Goal: Obtain resource: Download file/media

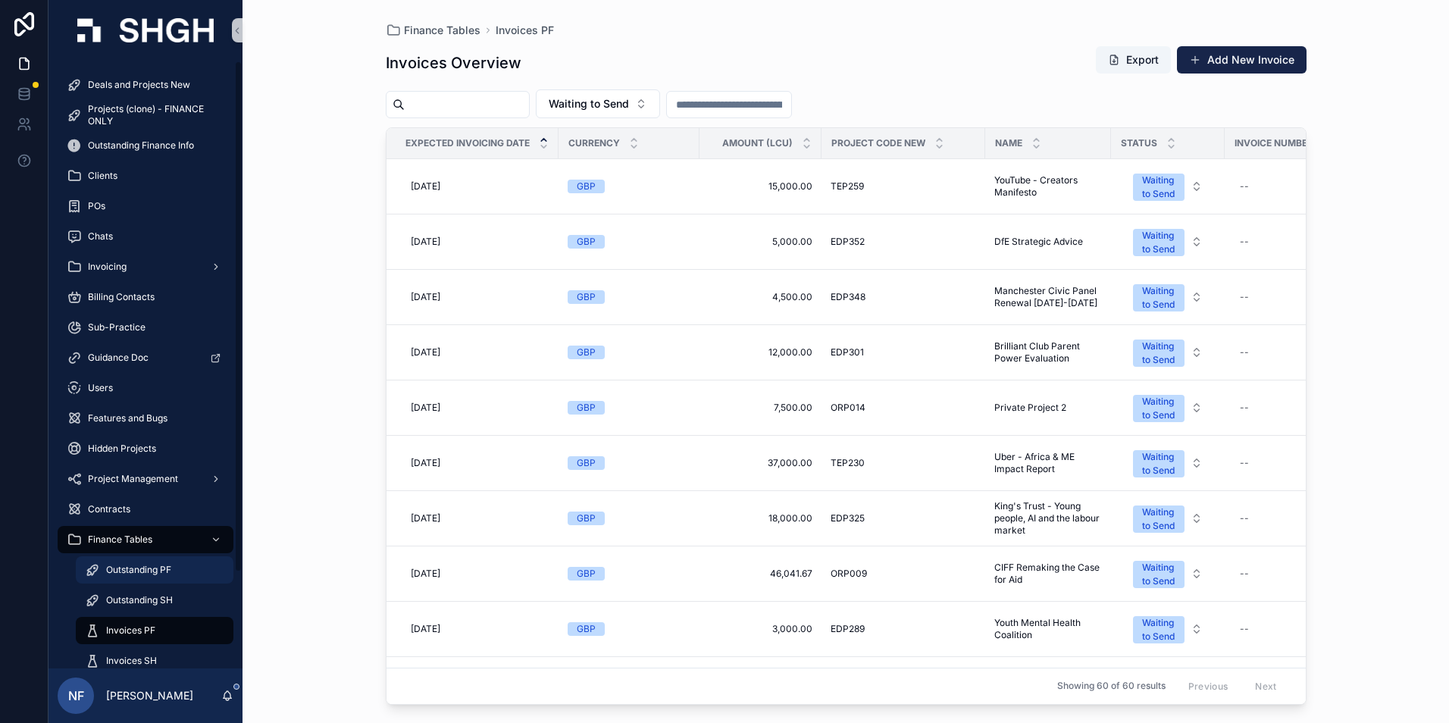
click at [153, 566] on span "Outstanding PF" at bounding box center [138, 570] width 65 height 12
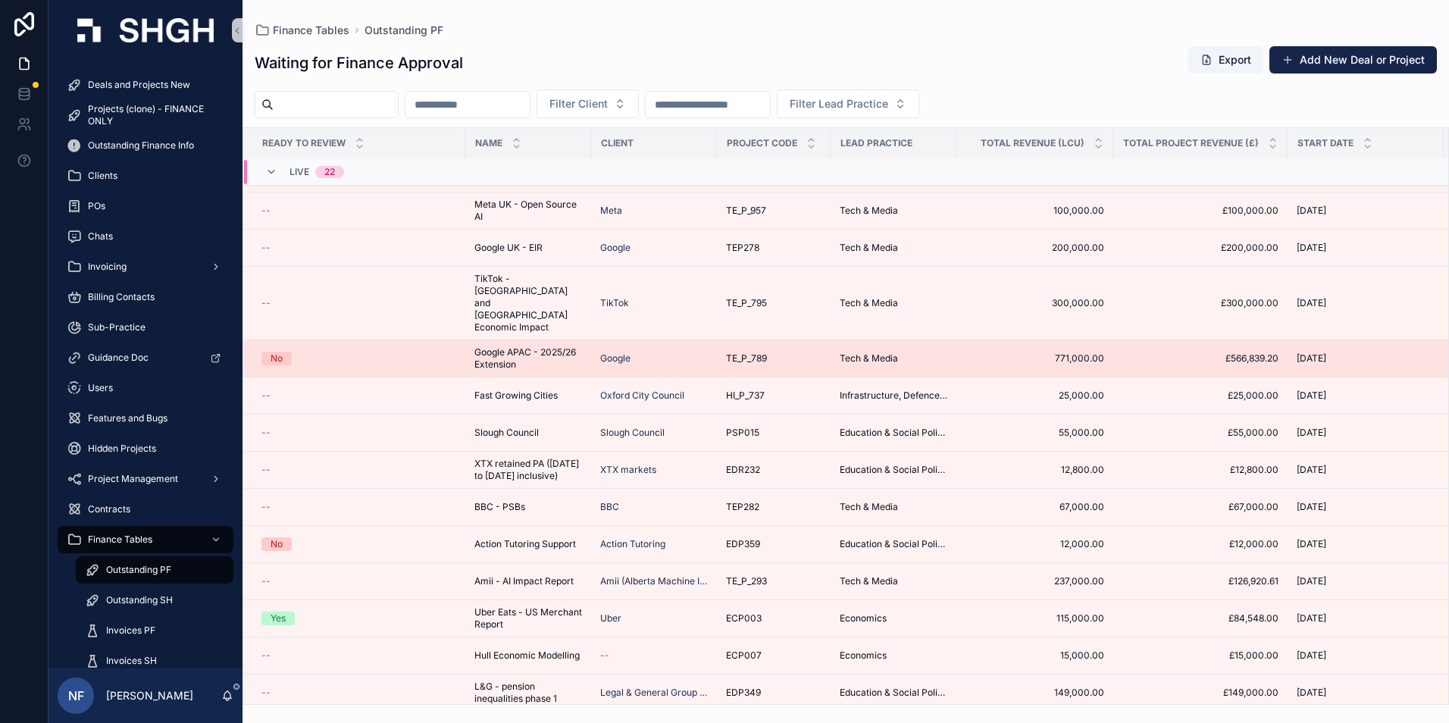
scroll to position [334, 0]
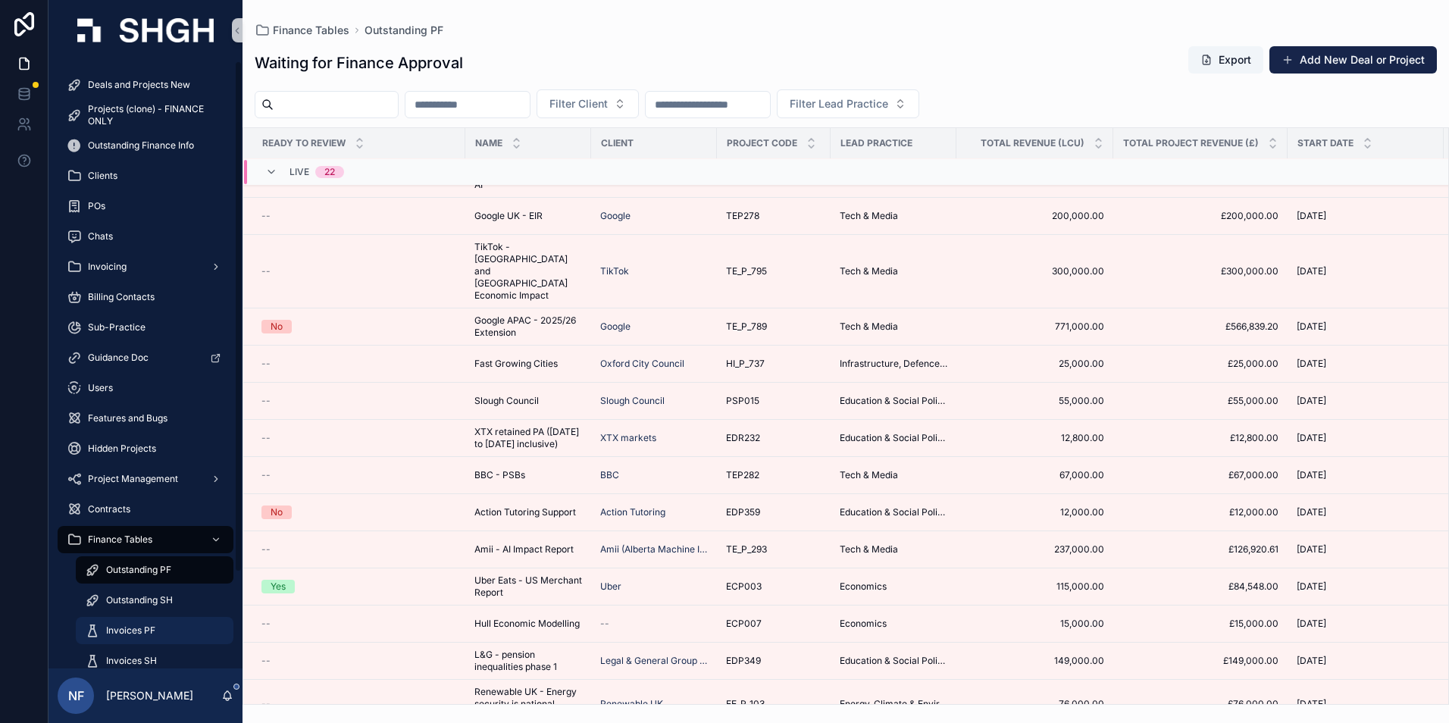
click at [158, 631] on div "Invoices PF" at bounding box center [154, 631] width 139 height 24
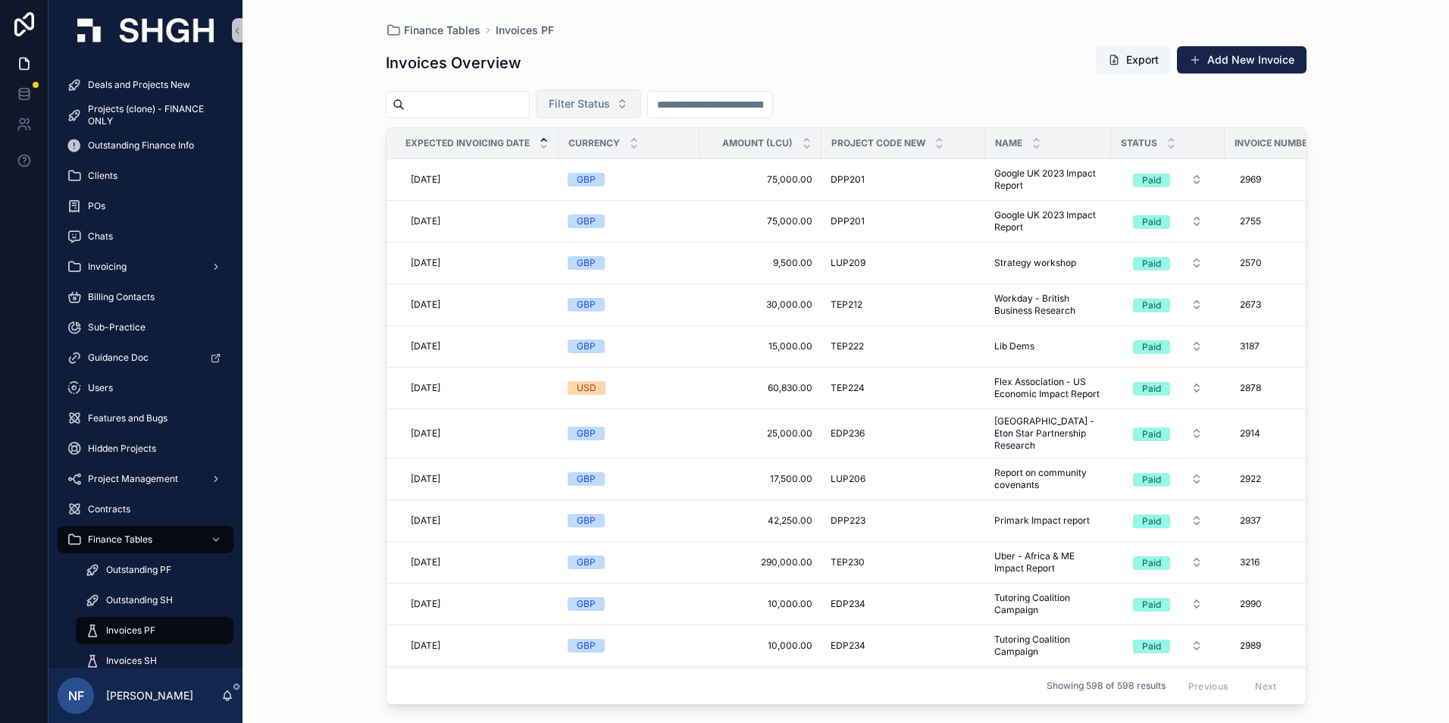
click at [592, 114] on button "Filter Status" at bounding box center [588, 103] width 105 height 29
click at [577, 165] on div "Waiting to Send" at bounding box center [627, 165] width 182 height 24
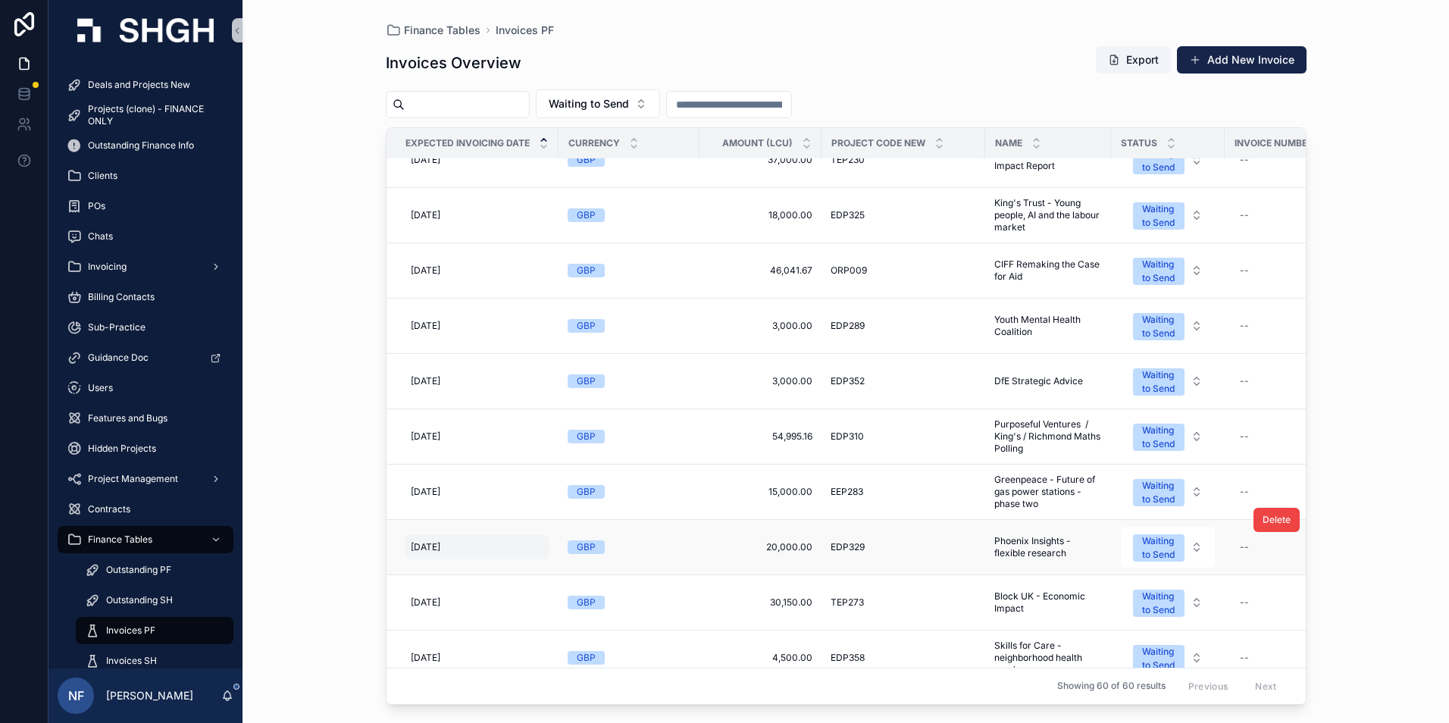
scroll to position [455, 0]
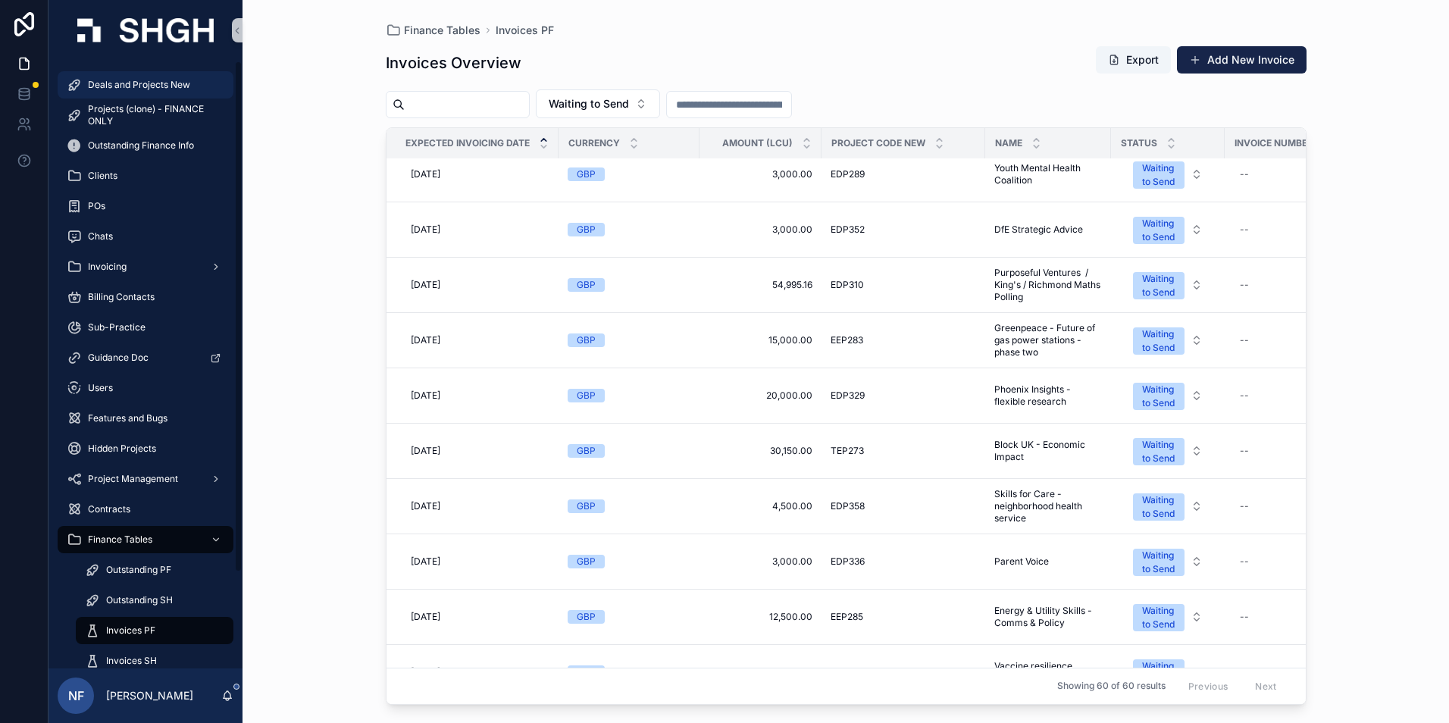
click at [133, 81] on span "Deals and Projects New" at bounding box center [139, 85] width 102 height 12
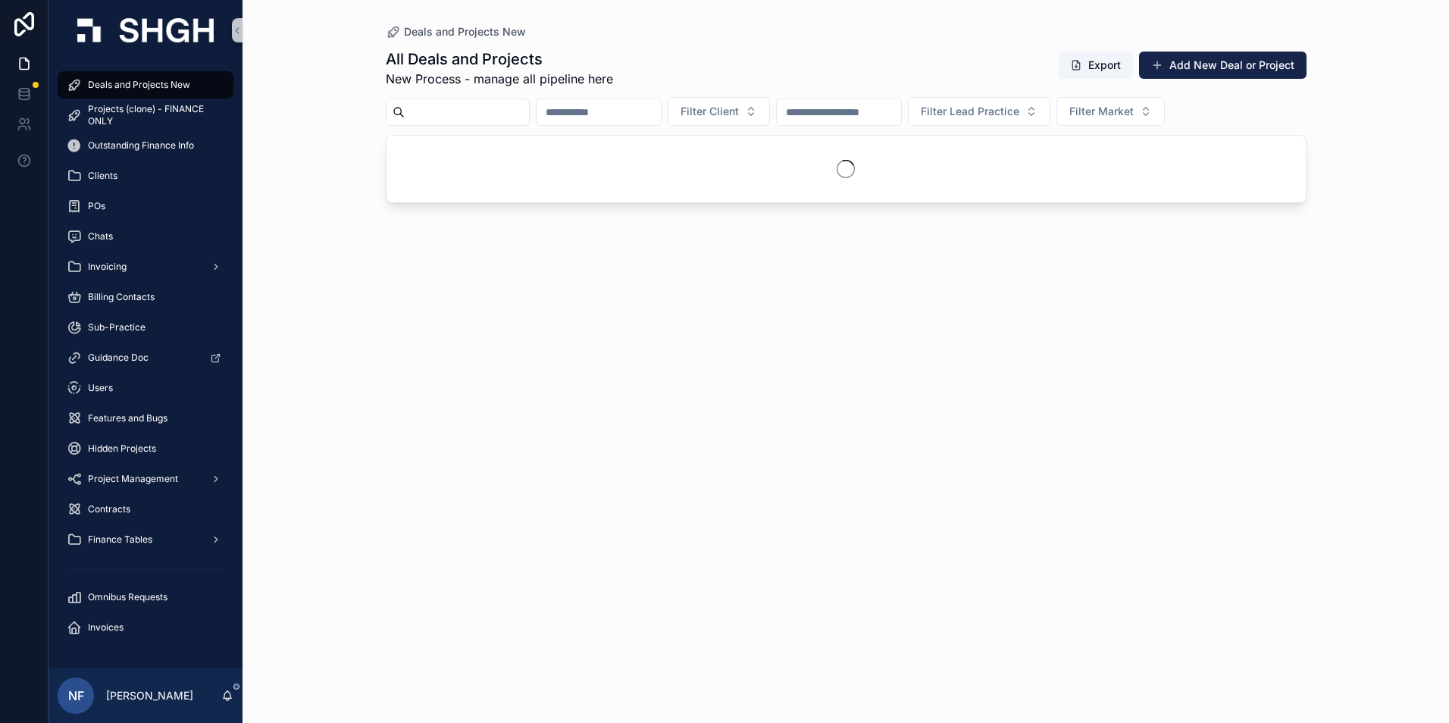
click at [422, 111] on input "scrollable content" at bounding box center [467, 112] width 124 height 21
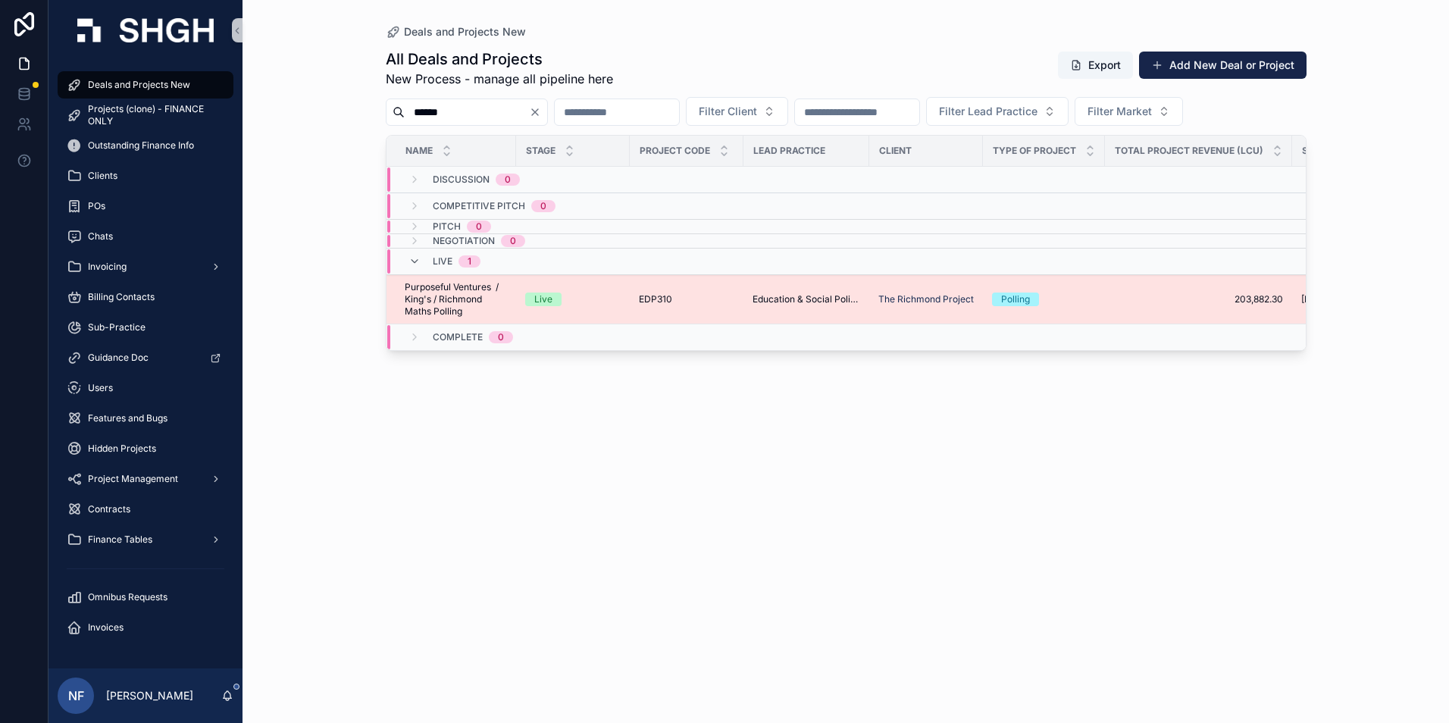
type input "******"
click at [423, 290] on span "Purposeful Ventures / King's / Richmond Maths Polling" at bounding box center [456, 299] width 102 height 36
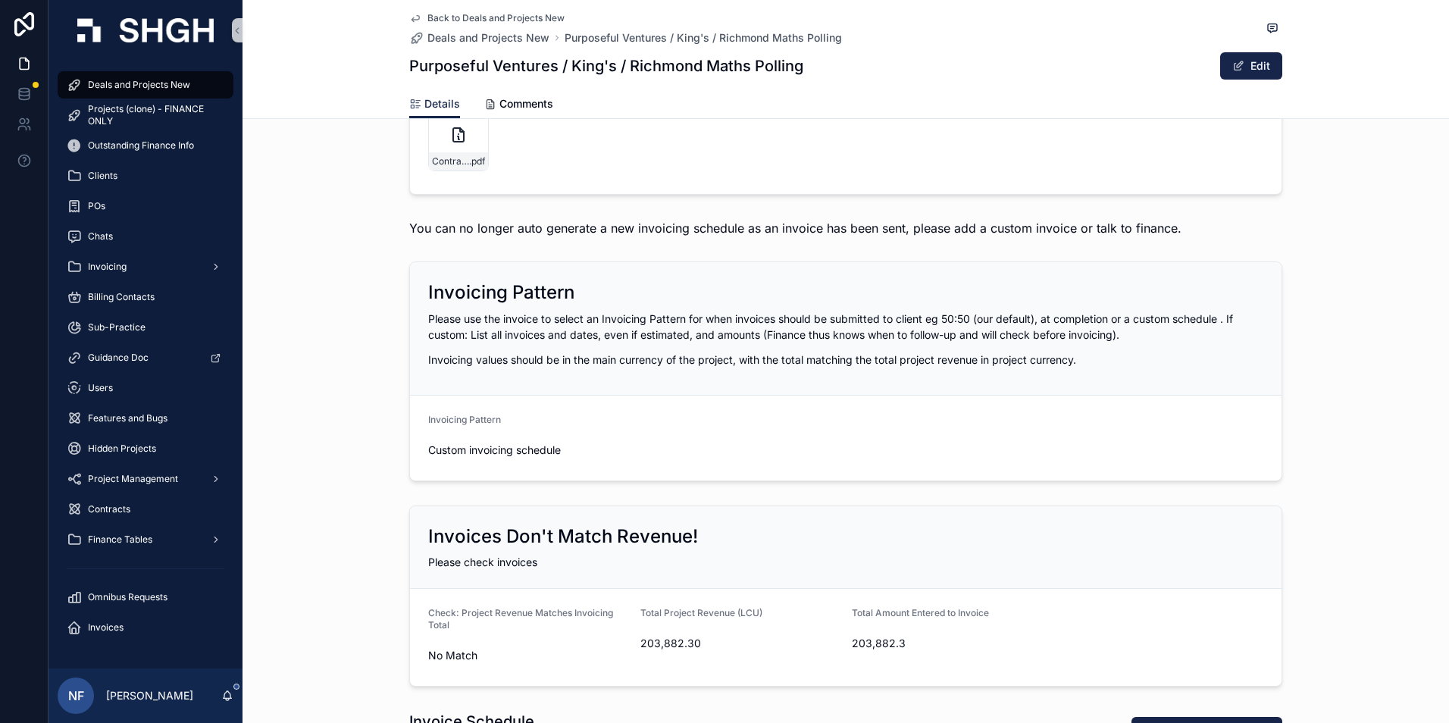
scroll to position [1213, 0]
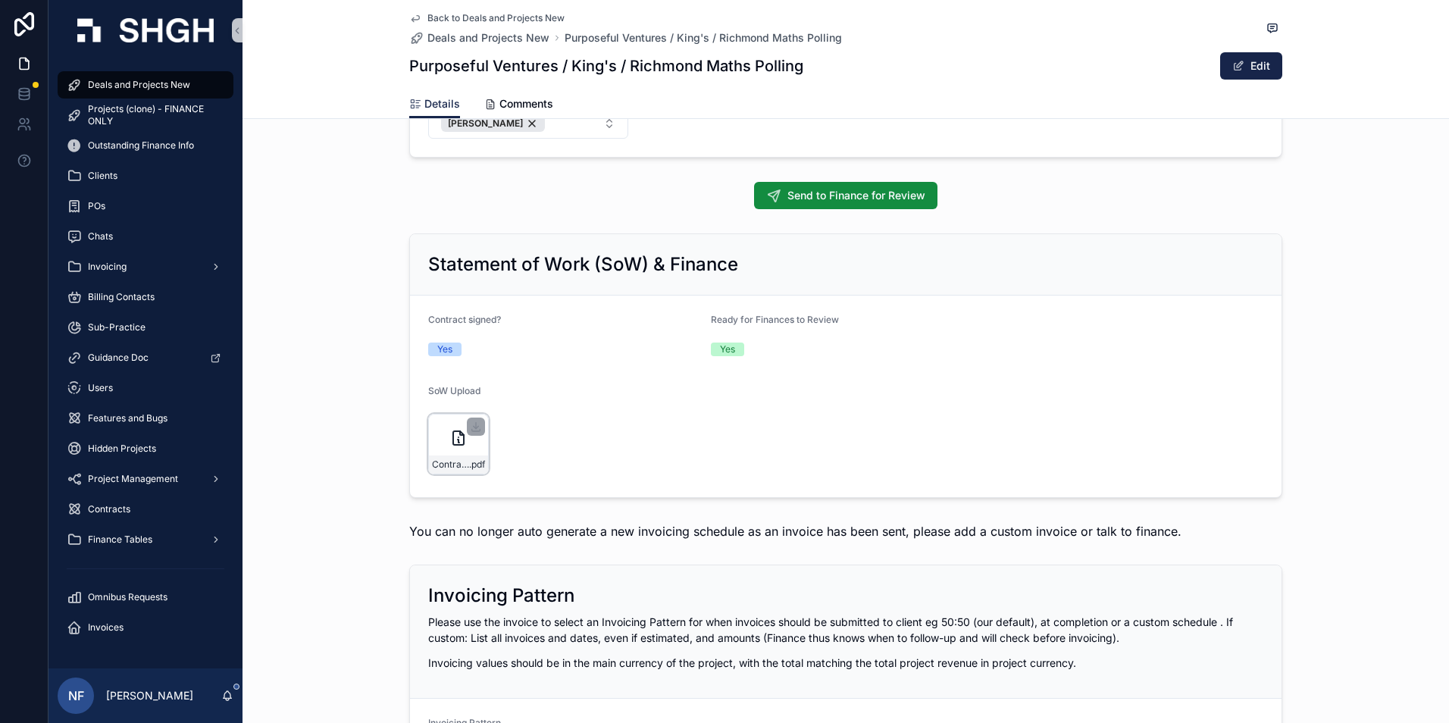
click at [449, 448] on div "Contract-PF-to-RP-for-Numeracy-Attitudes---Signed-SH---21.07.2025 .pdf" at bounding box center [458, 444] width 61 height 61
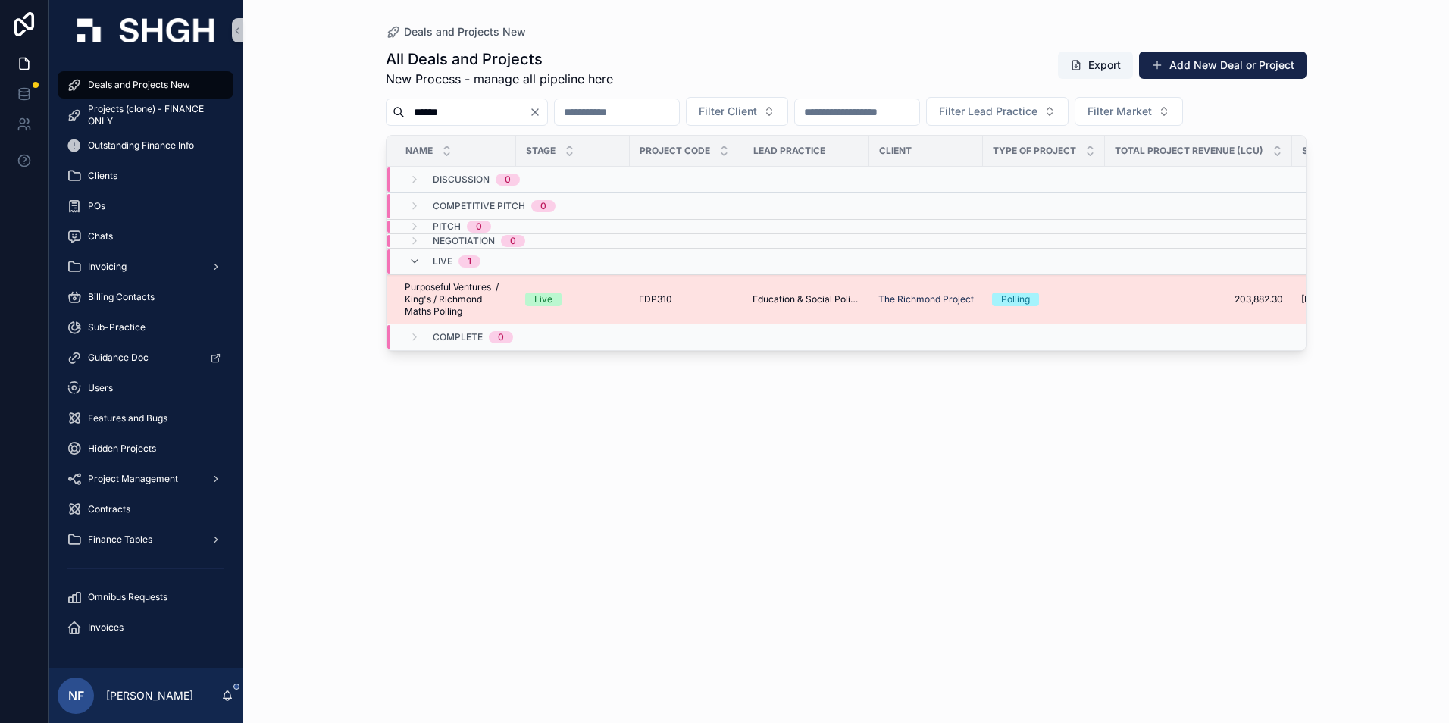
click at [421, 295] on span "Purposeful Ventures / King's / Richmond Maths Polling" at bounding box center [456, 299] width 102 height 36
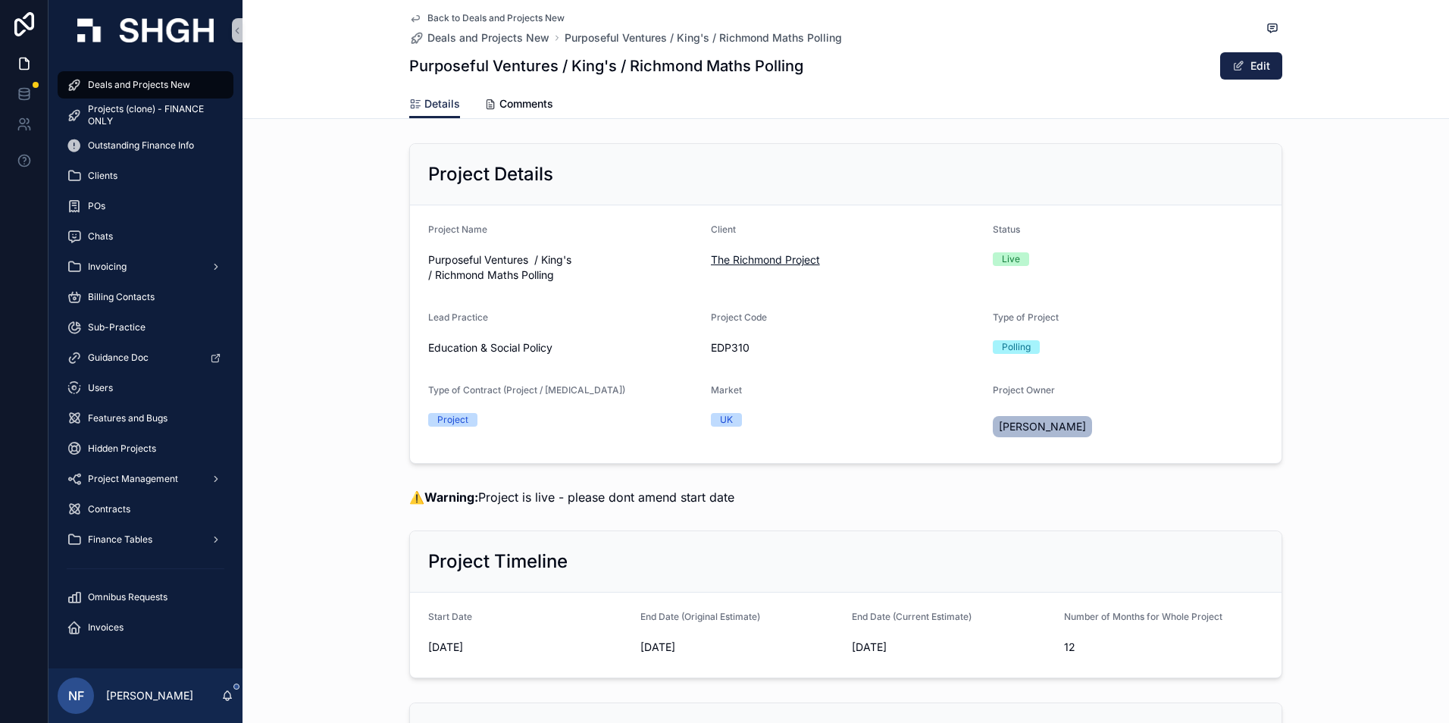
click at [711, 255] on span "The Richmond Project" at bounding box center [765, 259] width 109 height 15
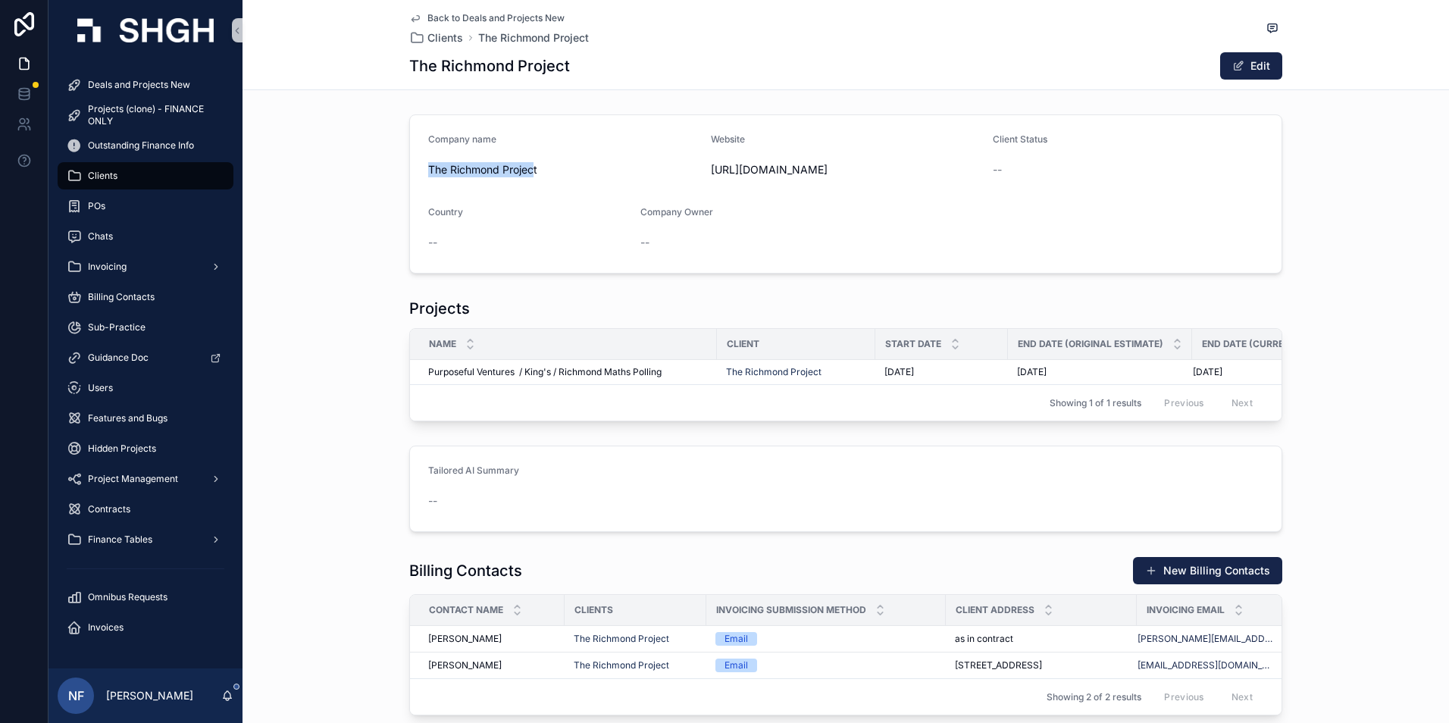
drag, startPoint x: 424, startPoint y: 164, endPoint x: 530, endPoint y: 166, distance: 105.4
click at [530, 166] on span "The Richmond Project" at bounding box center [563, 169] width 271 height 15
drag, startPoint x: 530, startPoint y: 166, endPoint x: 538, endPoint y: 172, distance: 10.3
click at [538, 172] on span "The Richmond Project" at bounding box center [563, 169] width 271 height 15
drag, startPoint x: 424, startPoint y: 166, endPoint x: 537, endPoint y: 170, distance: 113.0
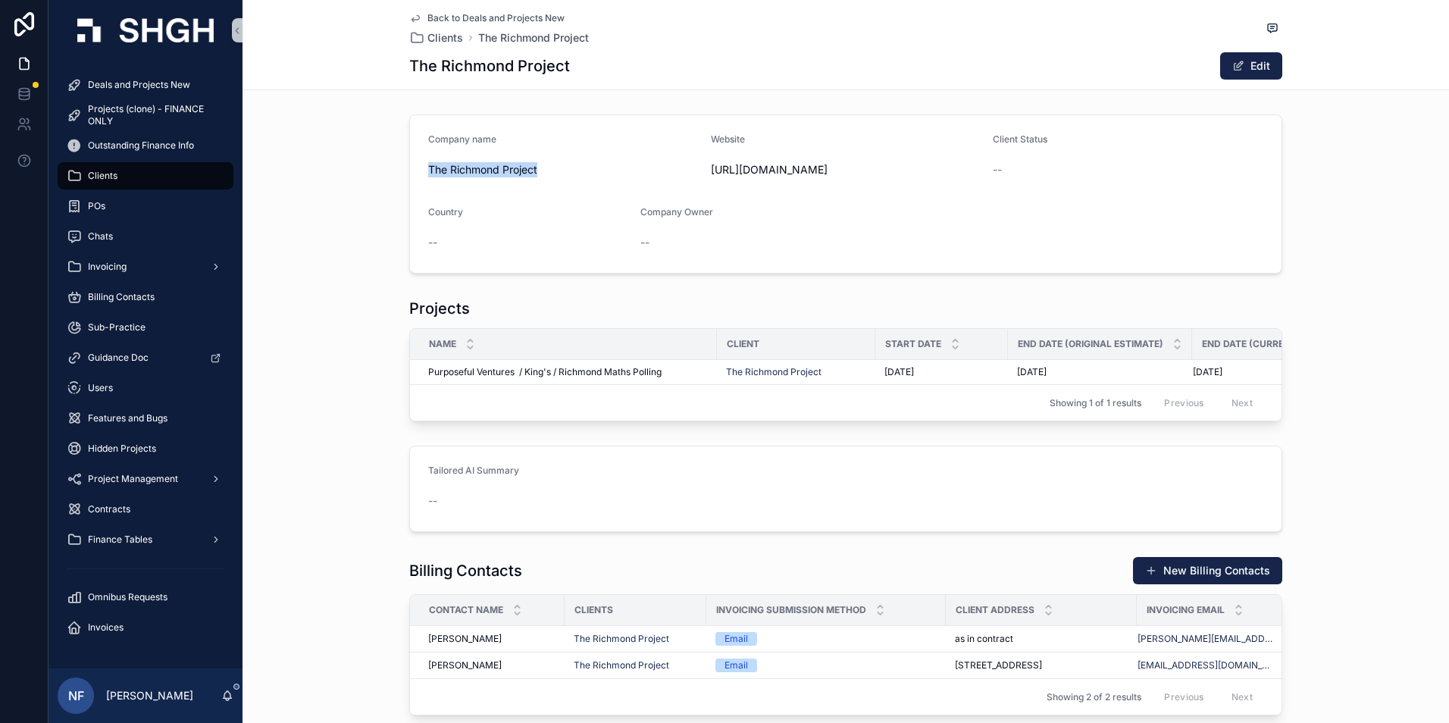
click at [537, 170] on span "The Richmond Project" at bounding box center [563, 169] width 271 height 15
drag, startPoint x: 537, startPoint y: 170, endPoint x: 530, endPoint y: 173, distance: 8.2
copy span "The Richmond Project"
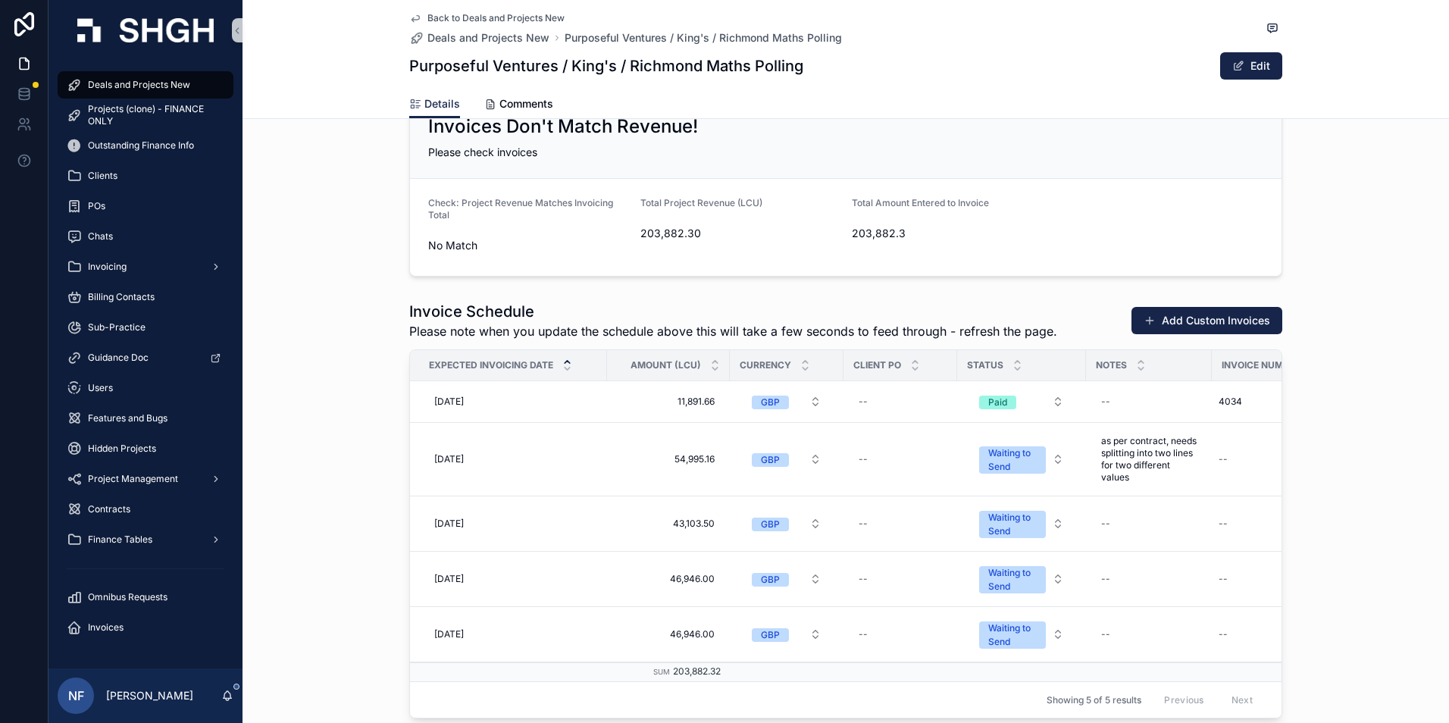
scroll to position [1971, 0]
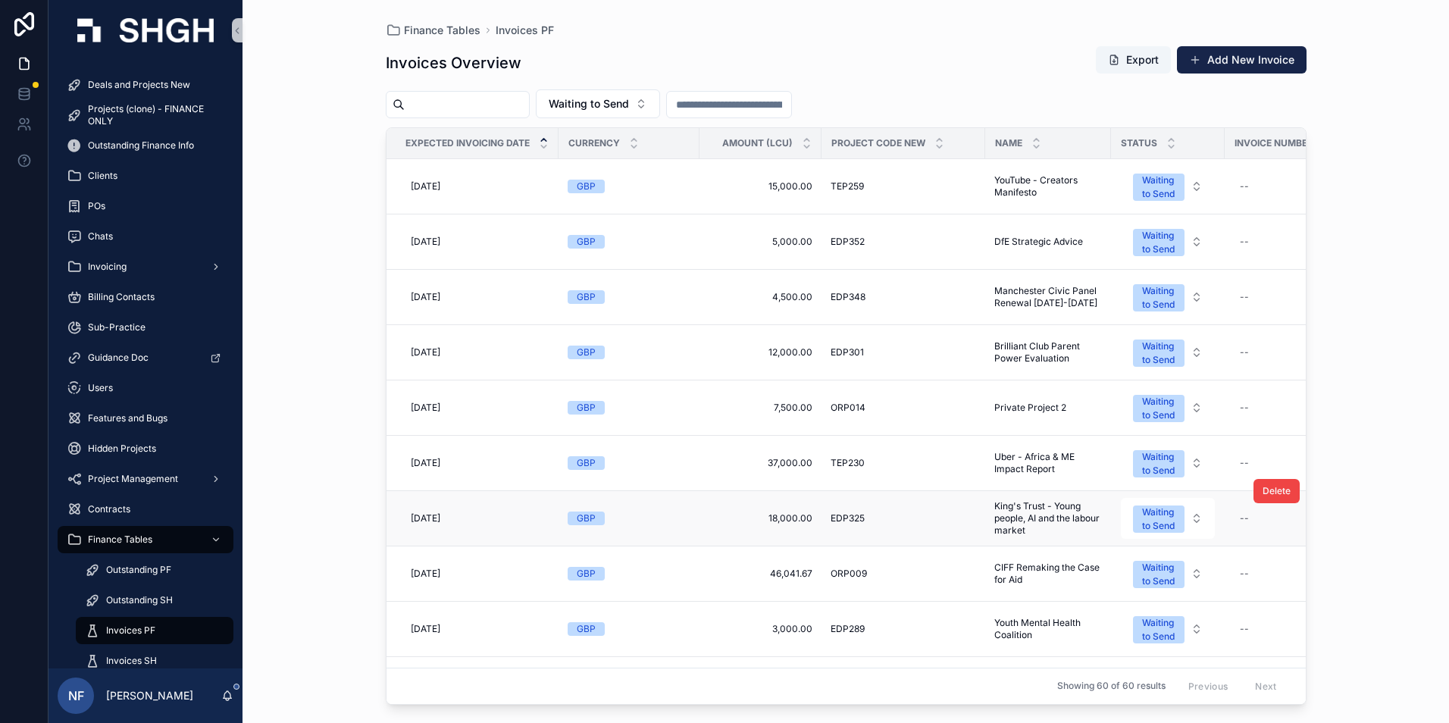
scroll to position [227, 0]
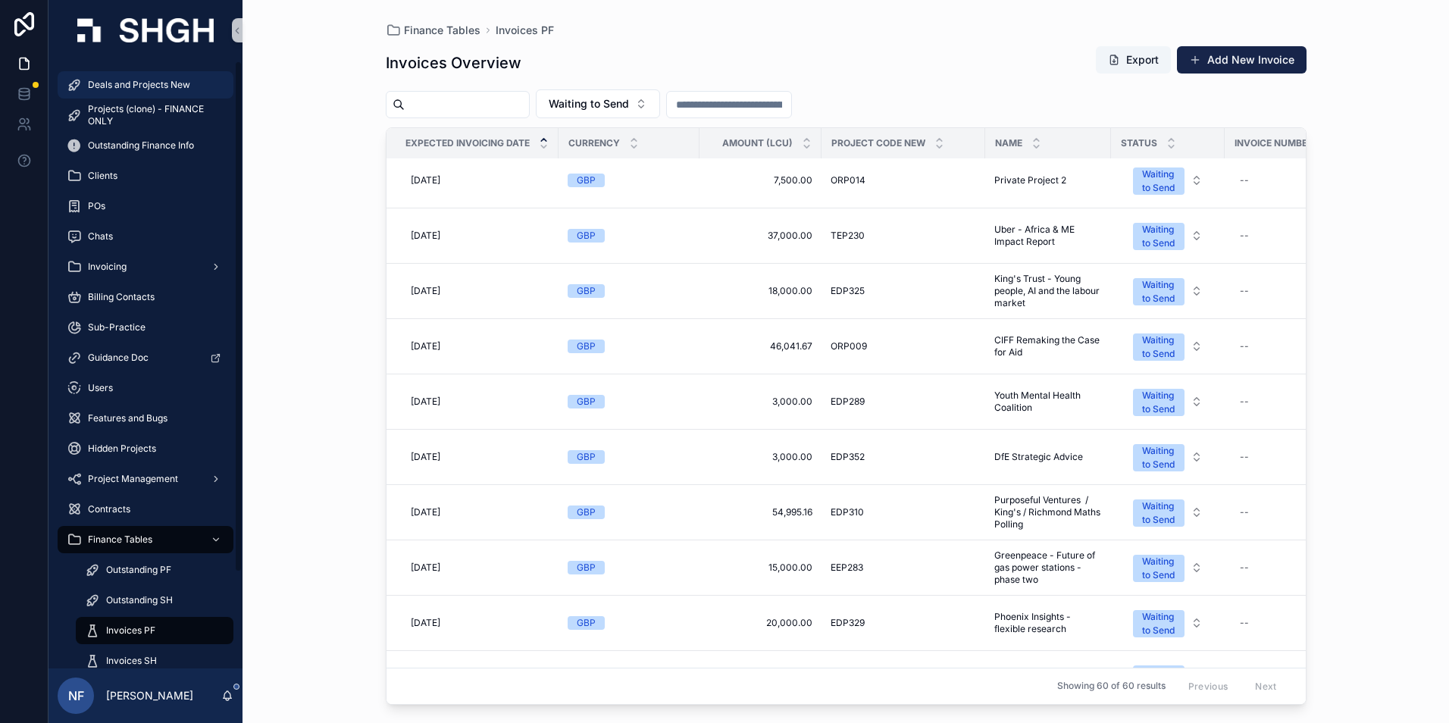
click at [132, 78] on div "Deals and Projects New" at bounding box center [146, 85] width 158 height 24
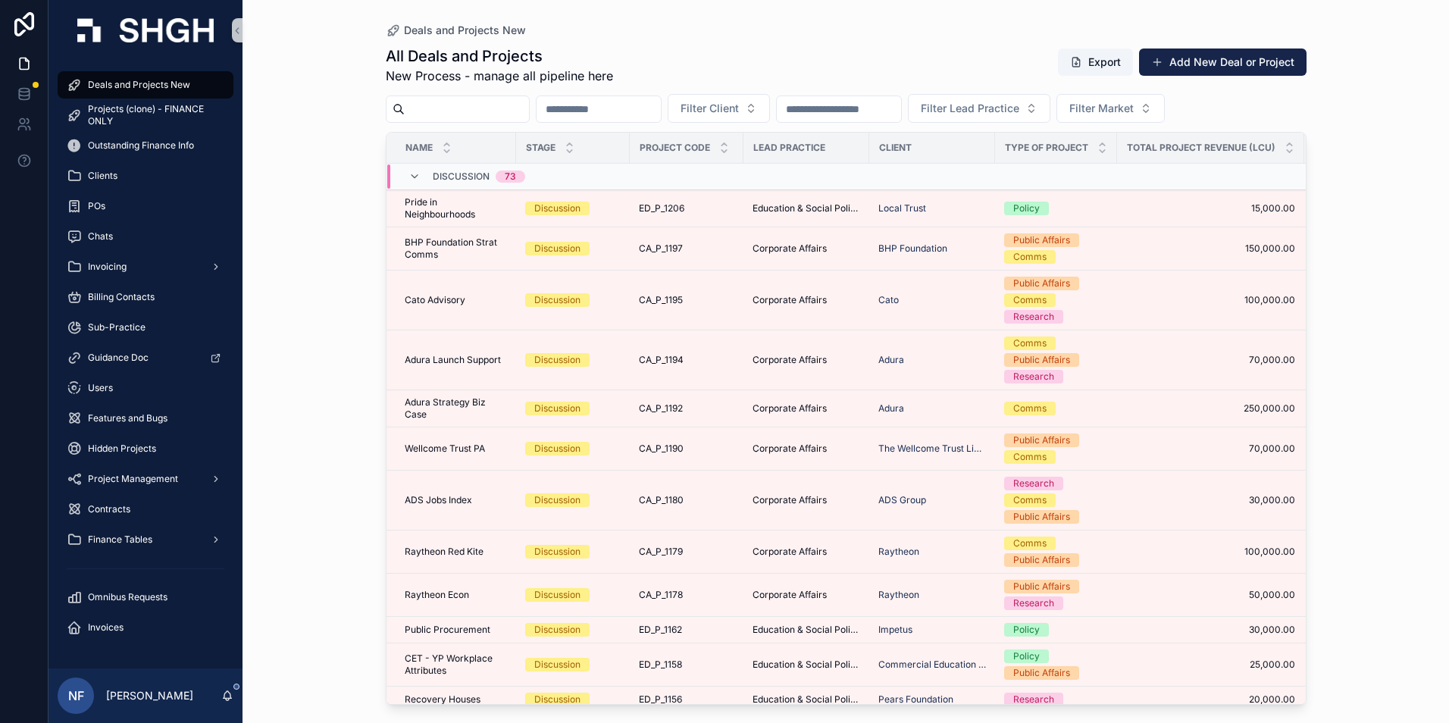
click at [440, 112] on input "scrollable content" at bounding box center [467, 109] width 124 height 21
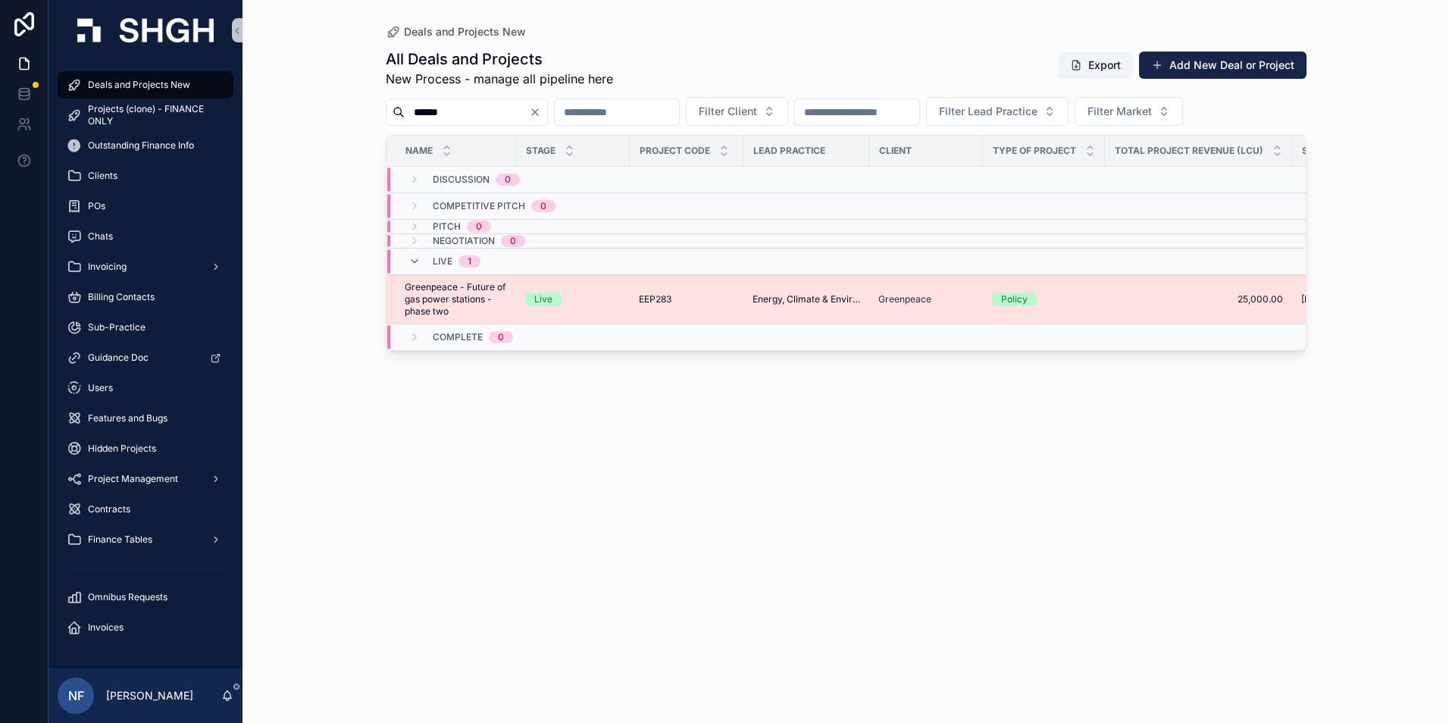
type input "******"
click at [432, 302] on span "Greenpeace - Future of gas power stations - phase two" at bounding box center [456, 299] width 102 height 36
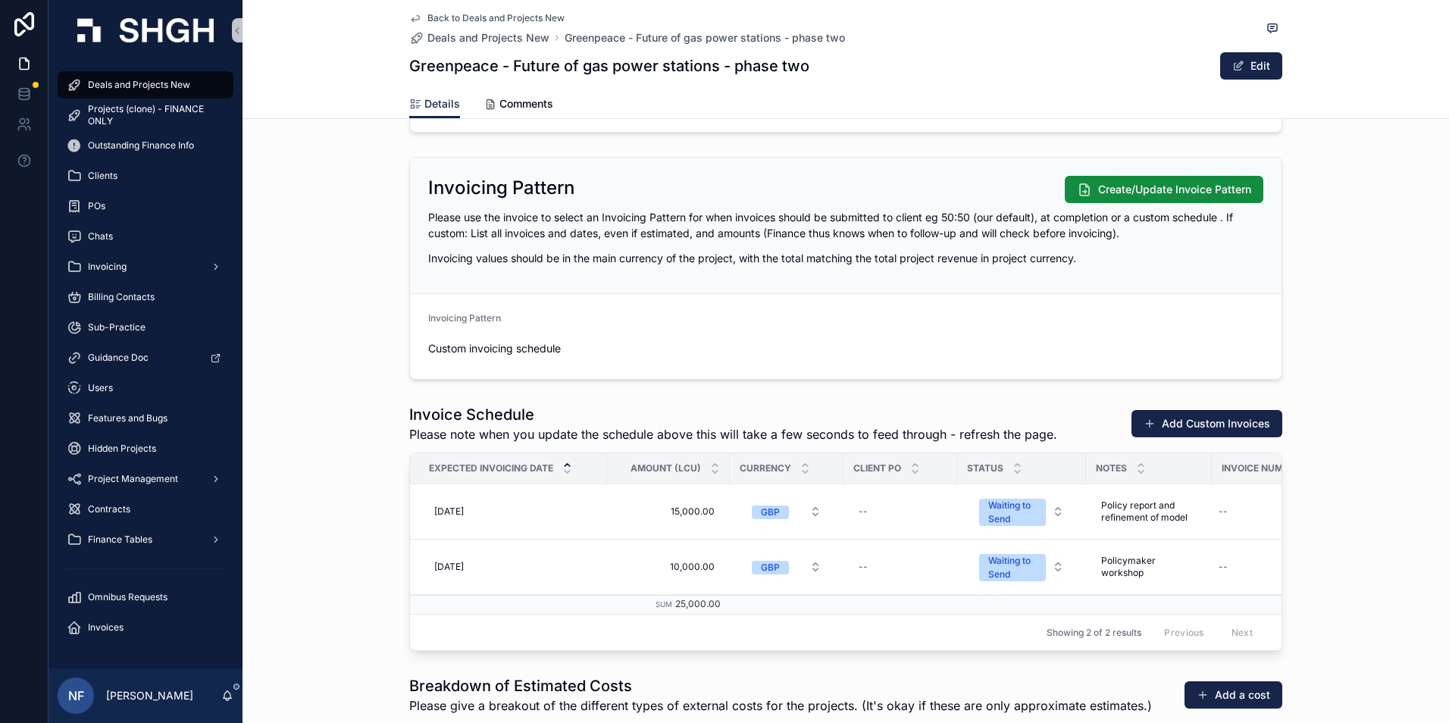
scroll to position [1743, 0]
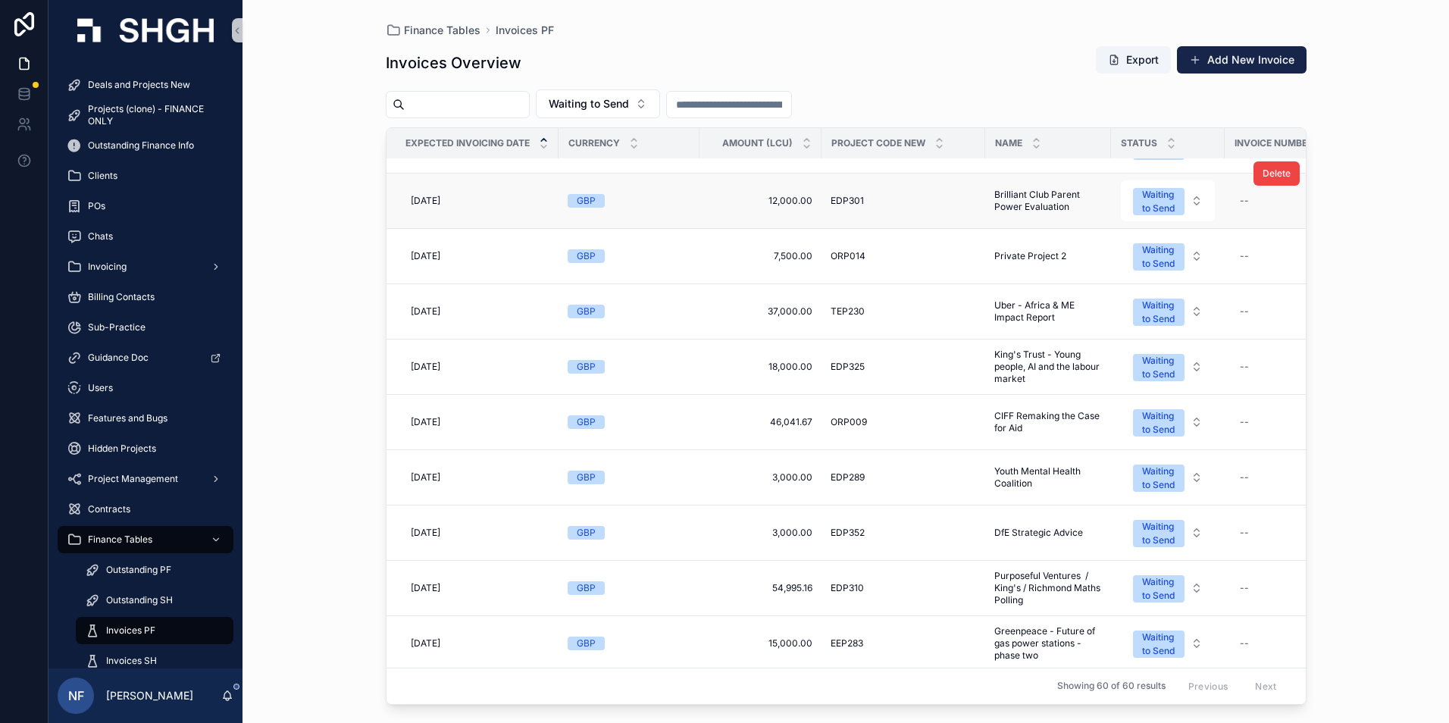
scroll to position [303, 0]
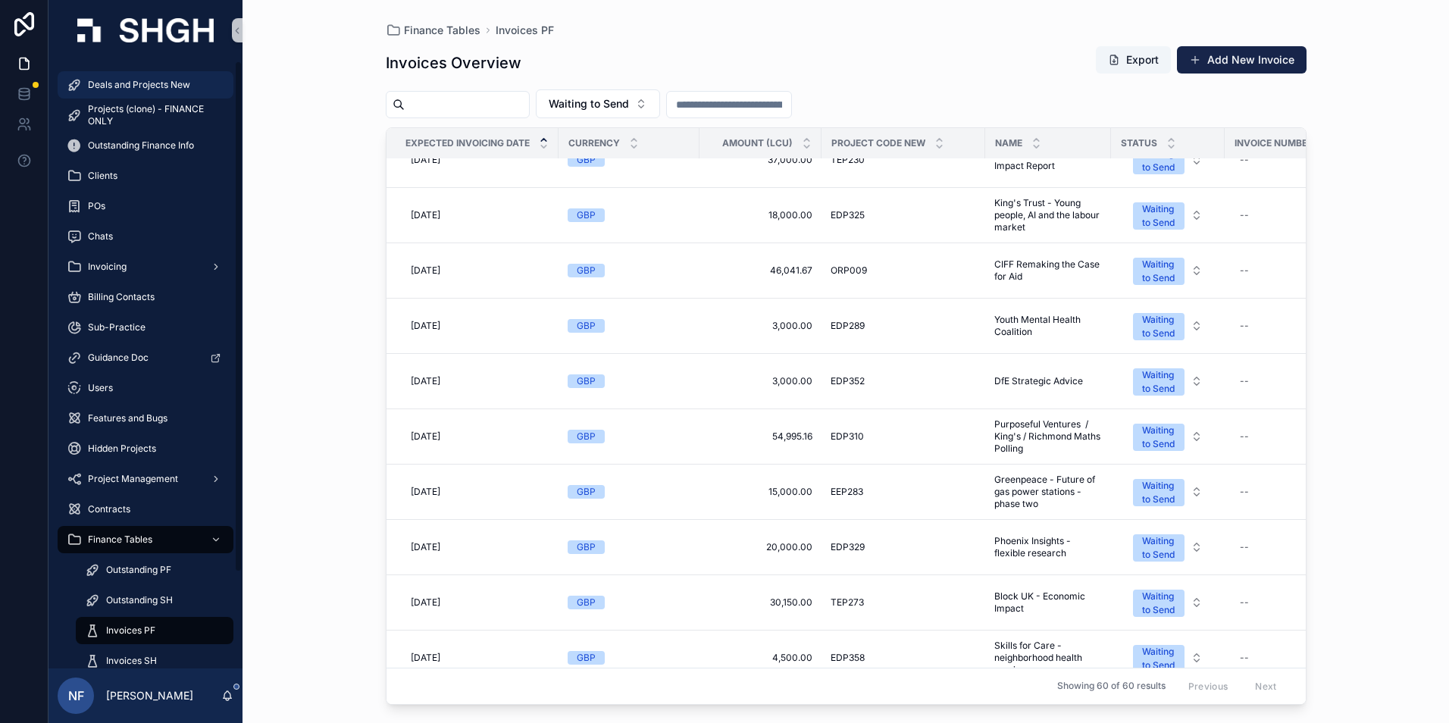
click at [116, 87] on span "Deals and Projects New" at bounding box center [139, 85] width 102 height 12
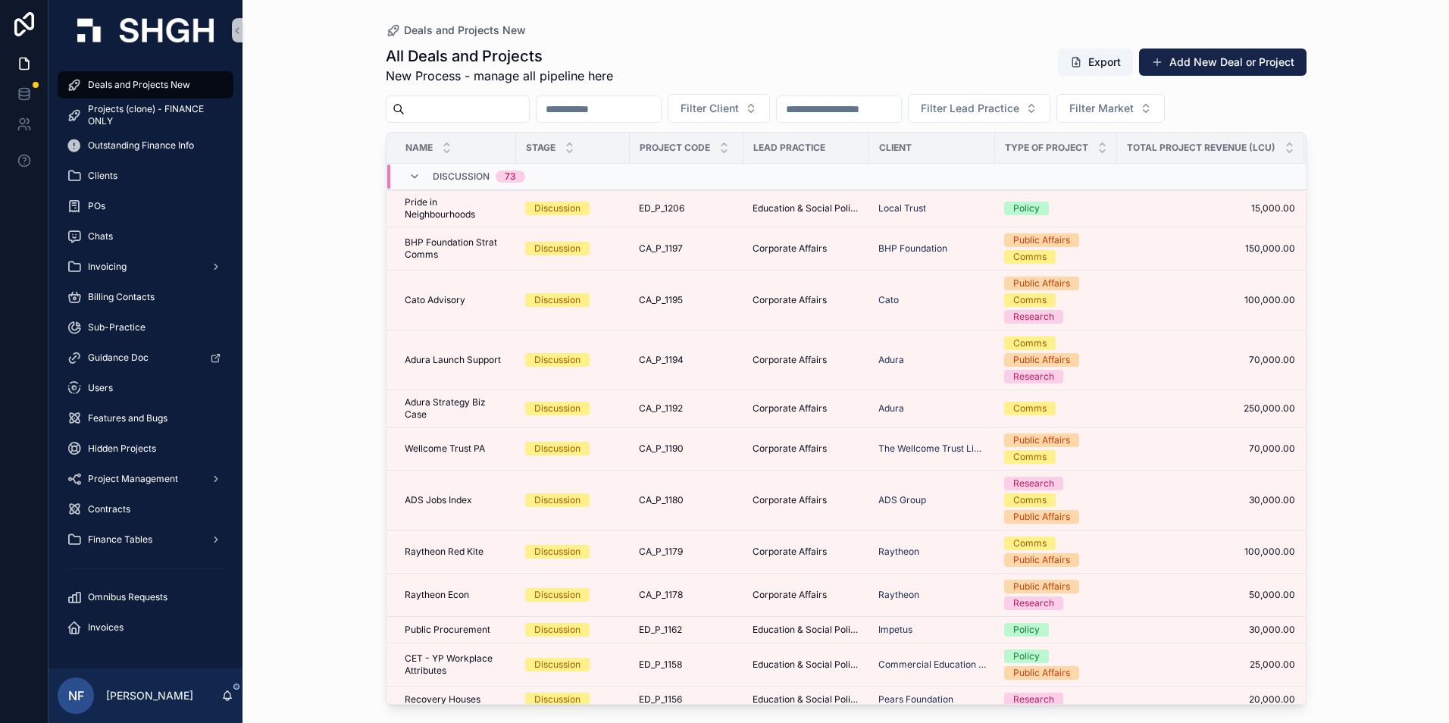
click at [455, 117] on input "scrollable content" at bounding box center [467, 109] width 124 height 21
type input "******"
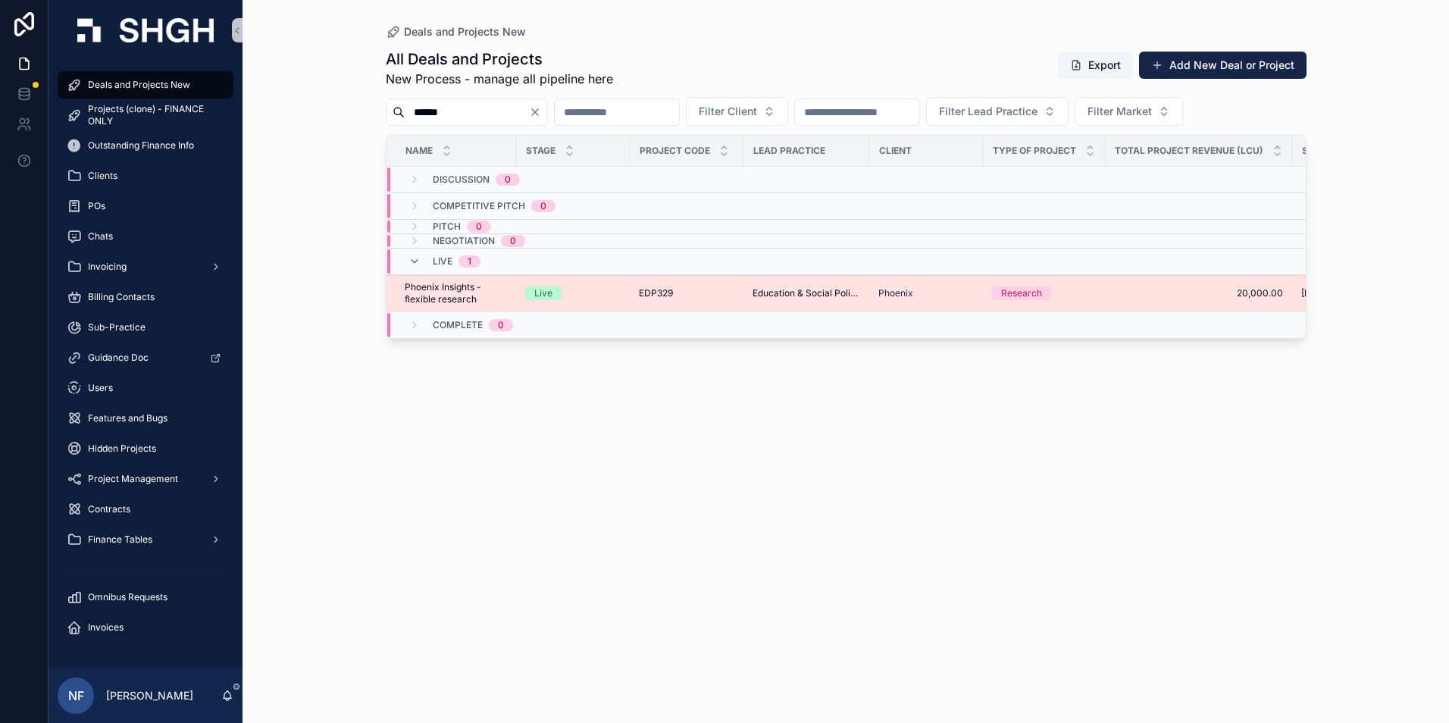
click at [443, 295] on span "Phoenix Insights - flexible research" at bounding box center [456, 293] width 102 height 24
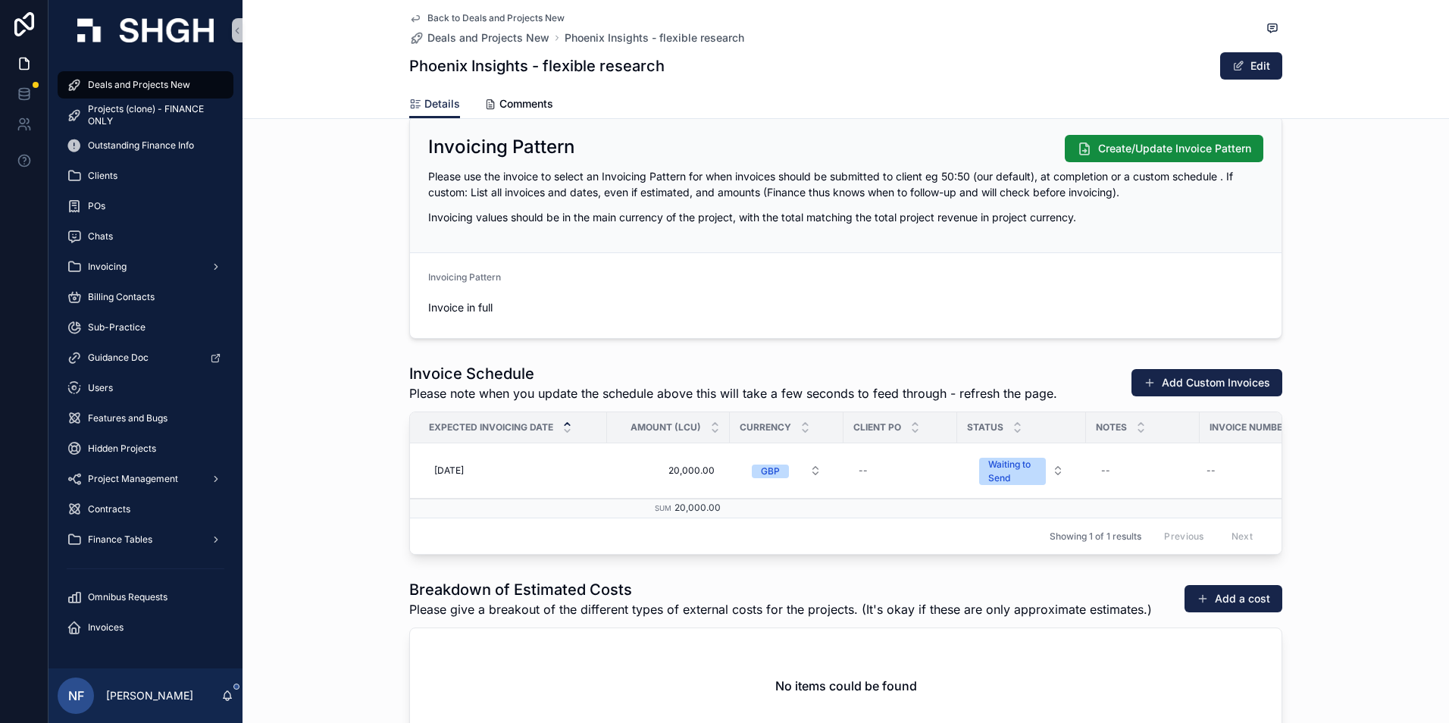
scroll to position [1440, 0]
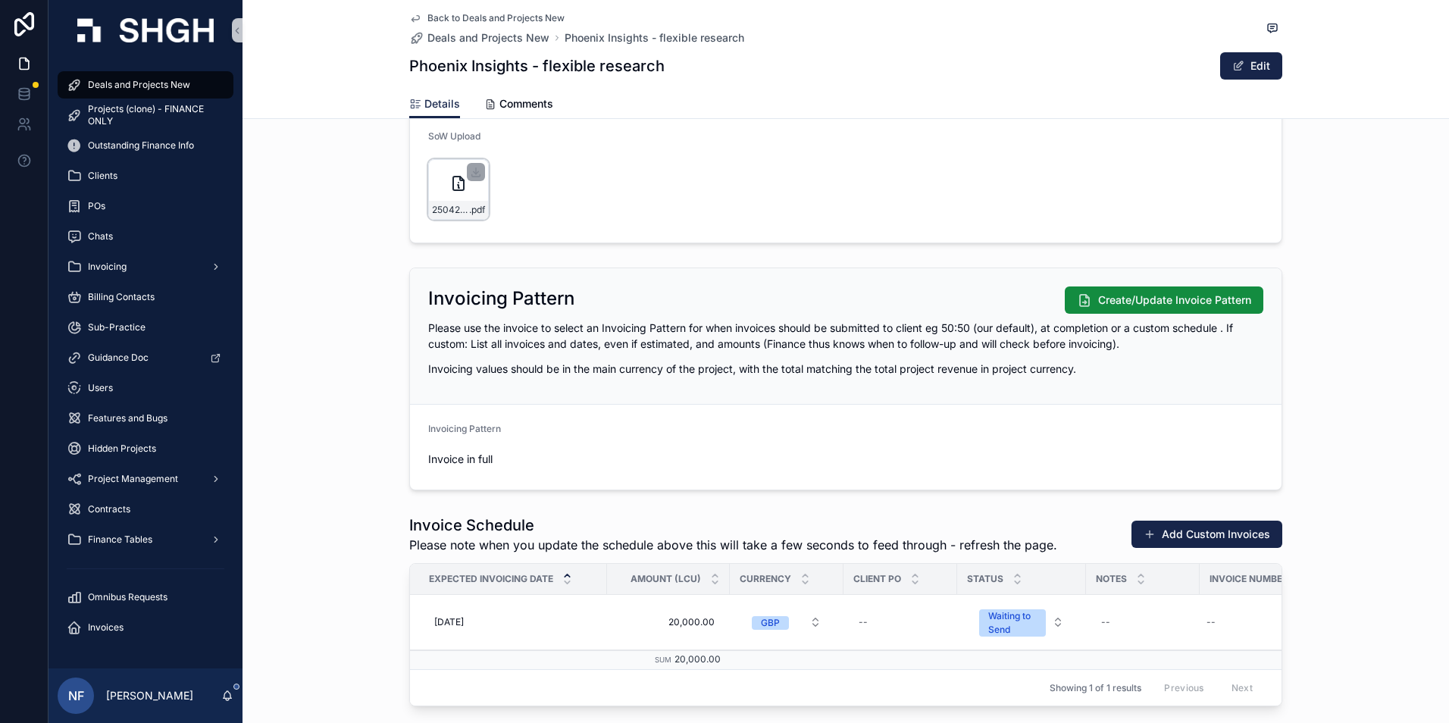
click at [431, 199] on div "250428_RDE_Request_(LA4520)_-_Commercial_Co-(1) .pdf" at bounding box center [458, 189] width 61 height 61
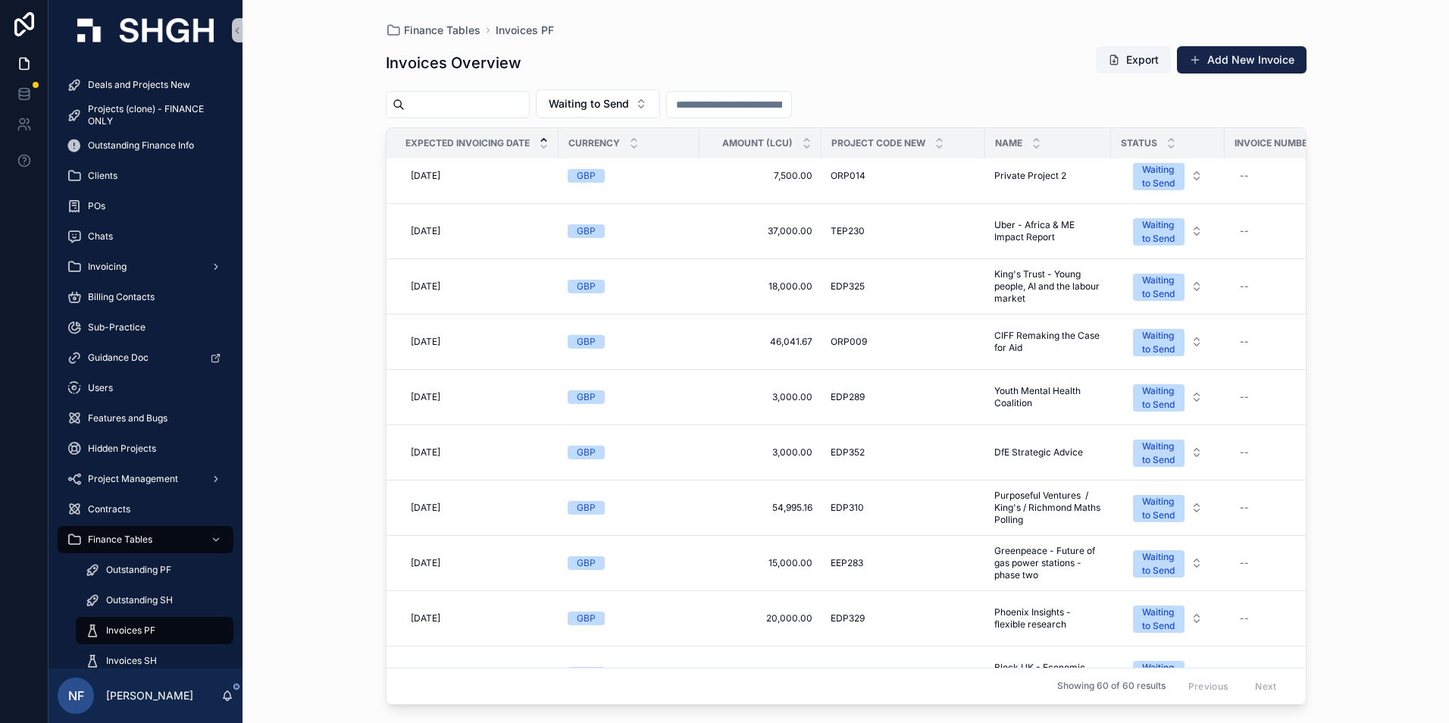
scroll to position [303, 0]
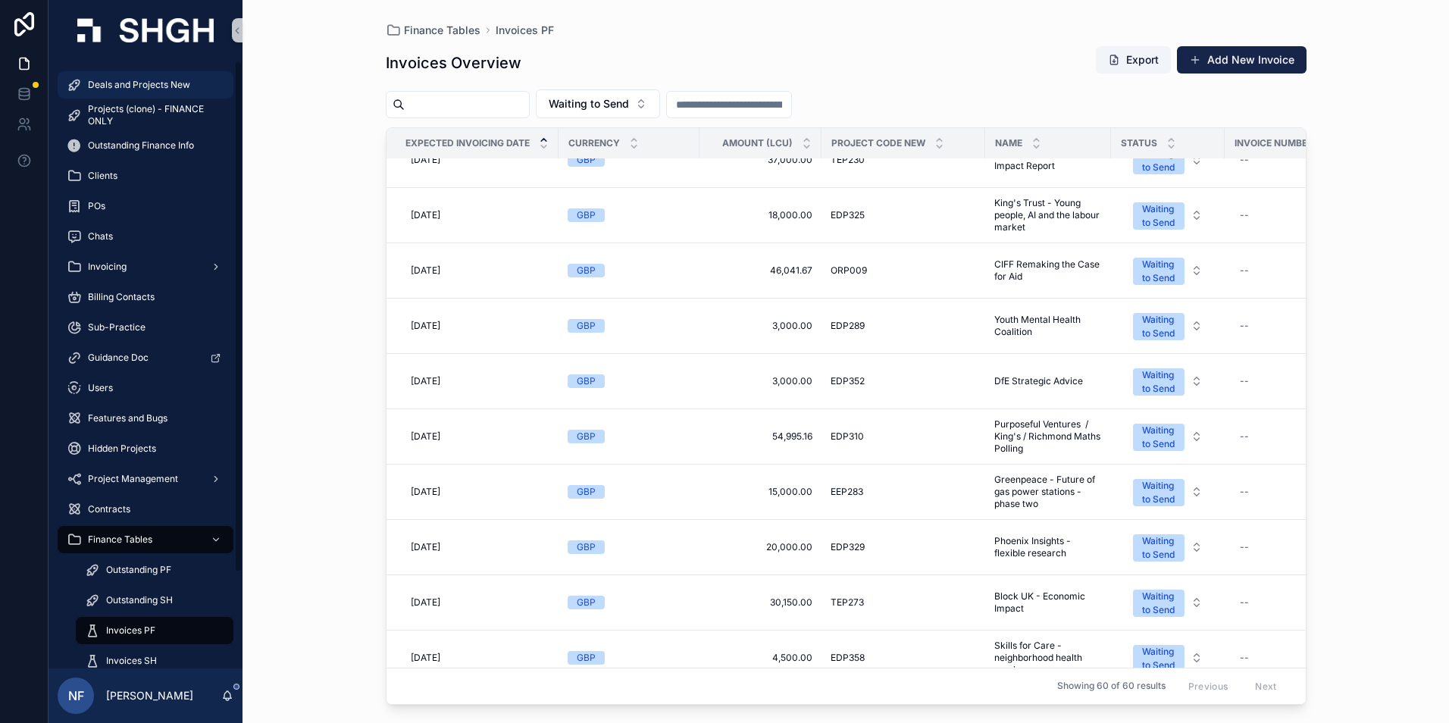
drag, startPoint x: 153, startPoint y: 81, endPoint x: 346, endPoint y: 122, distance: 196.8
click at [153, 81] on span "Deals and Projects New" at bounding box center [139, 85] width 102 height 12
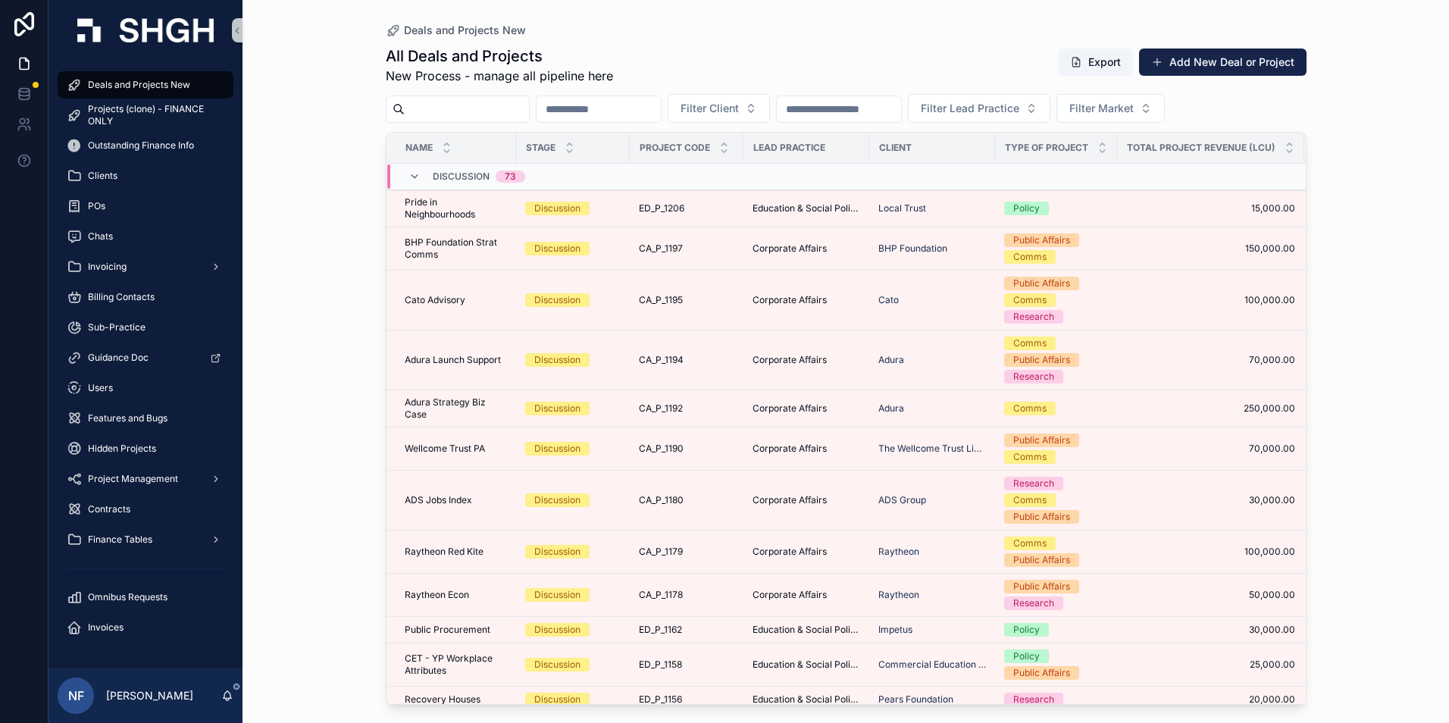
click at [421, 113] on input "scrollable content" at bounding box center [467, 109] width 124 height 21
type input "******"
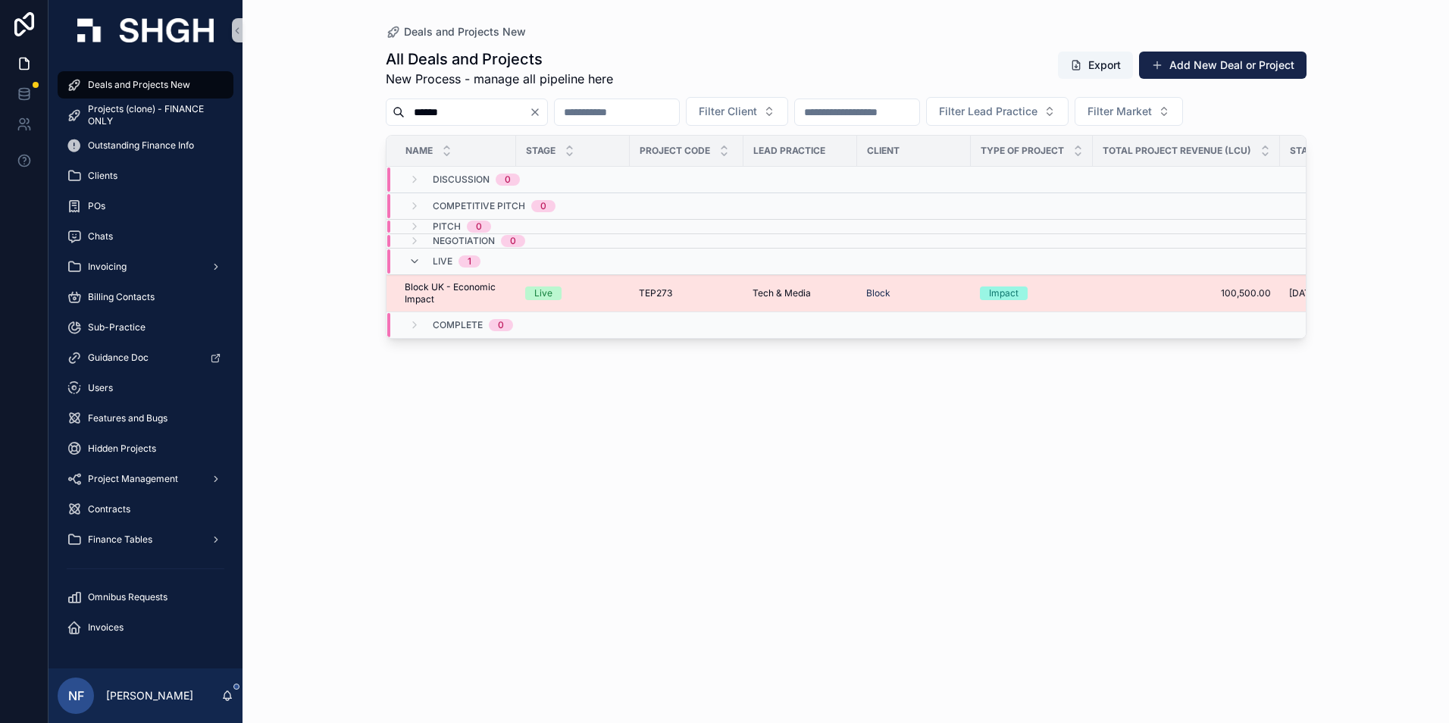
click at [424, 296] on span "Block UK - Economic Impact" at bounding box center [456, 293] width 102 height 24
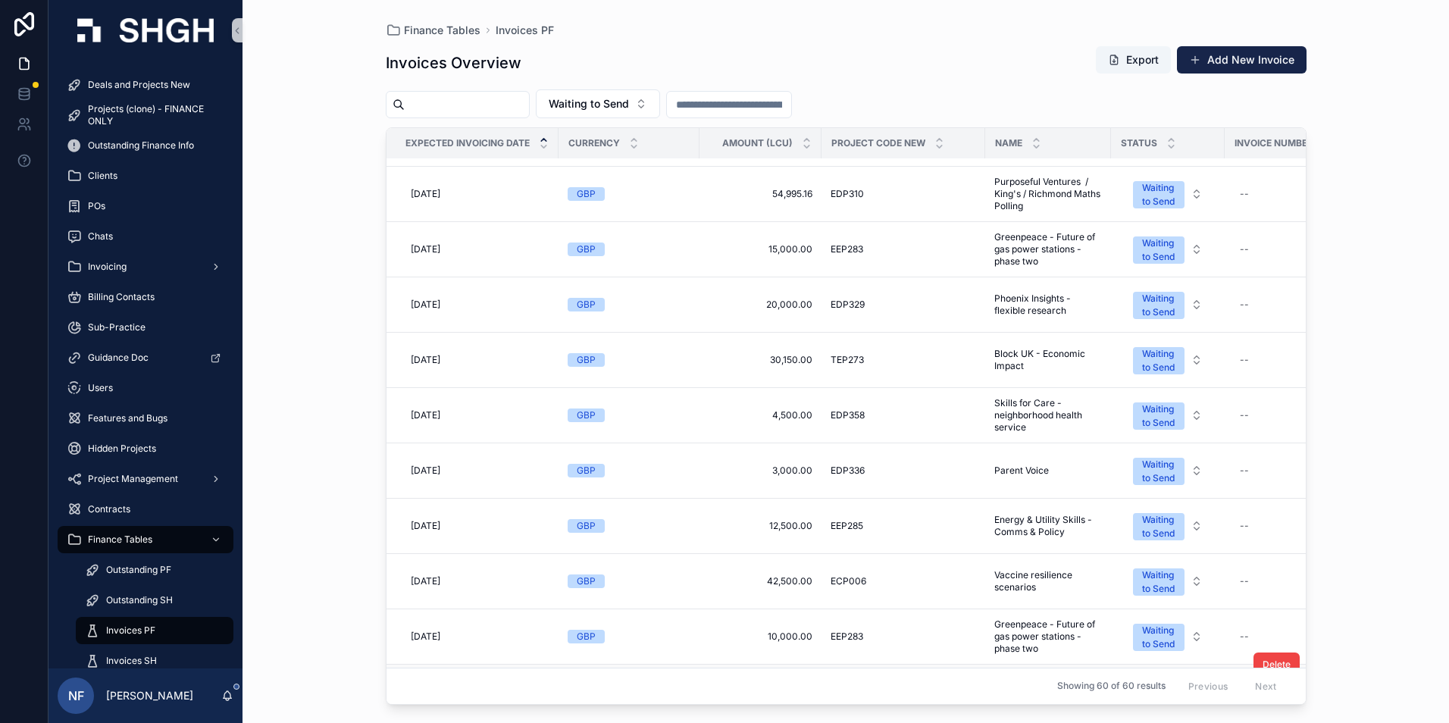
scroll to position [531, 0]
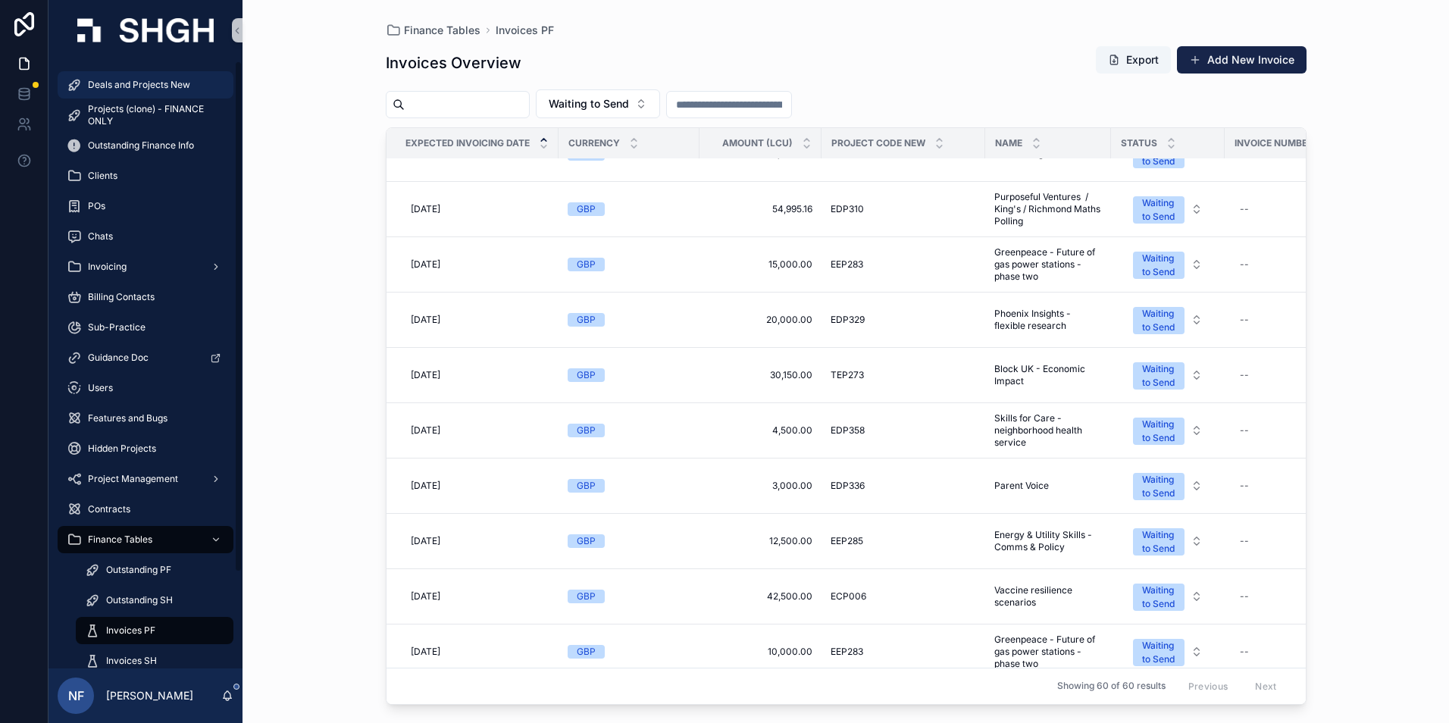
click at [106, 84] on span "Deals and Projects New" at bounding box center [139, 85] width 102 height 12
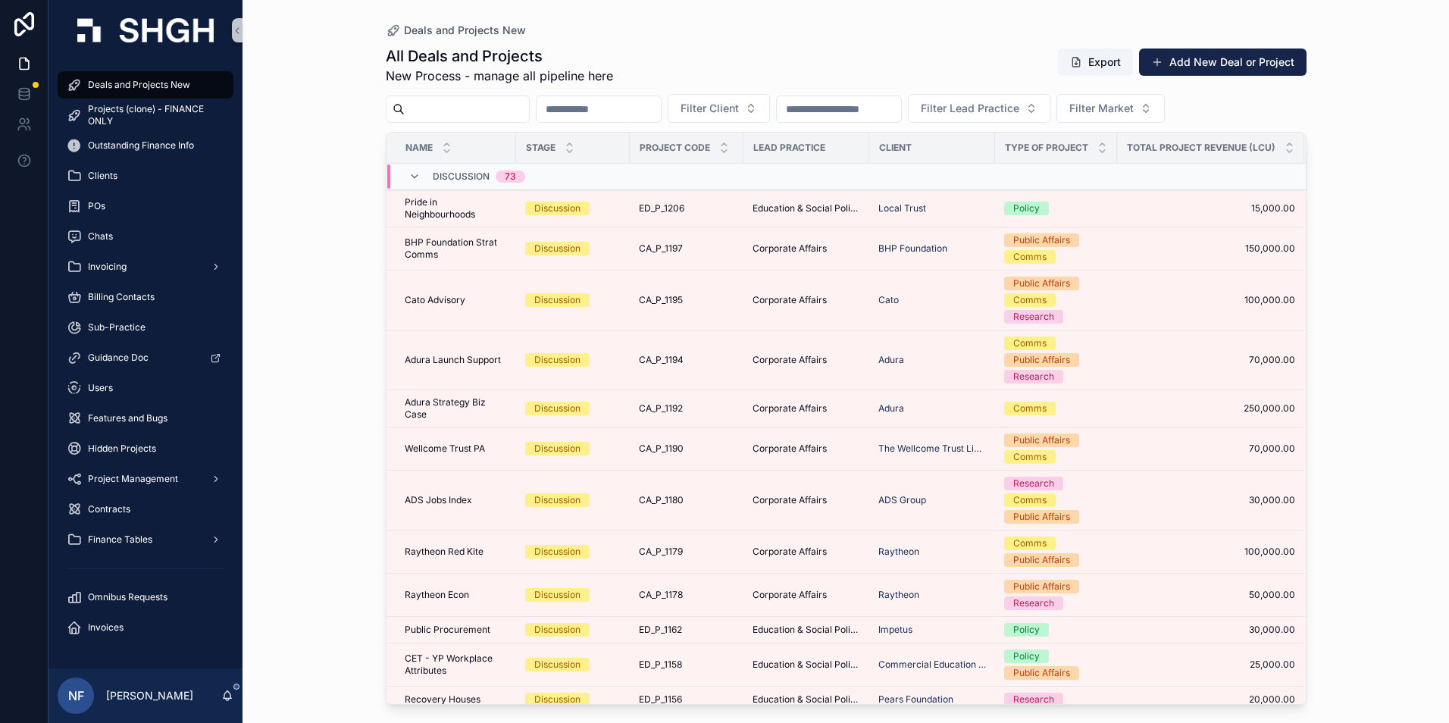
click at [472, 102] on input "scrollable content" at bounding box center [467, 109] width 124 height 21
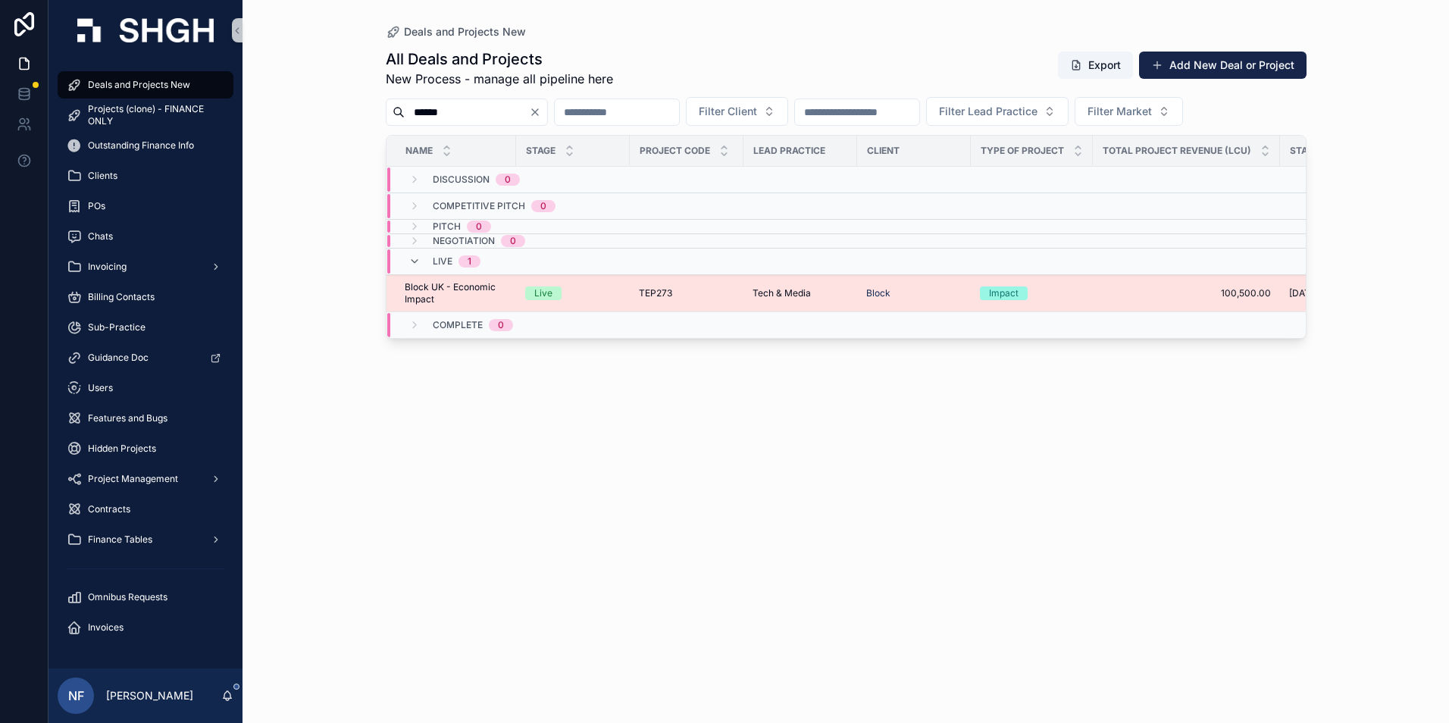
type input "******"
click at [437, 283] on span "Block UK - Economic Impact" at bounding box center [456, 293] width 102 height 24
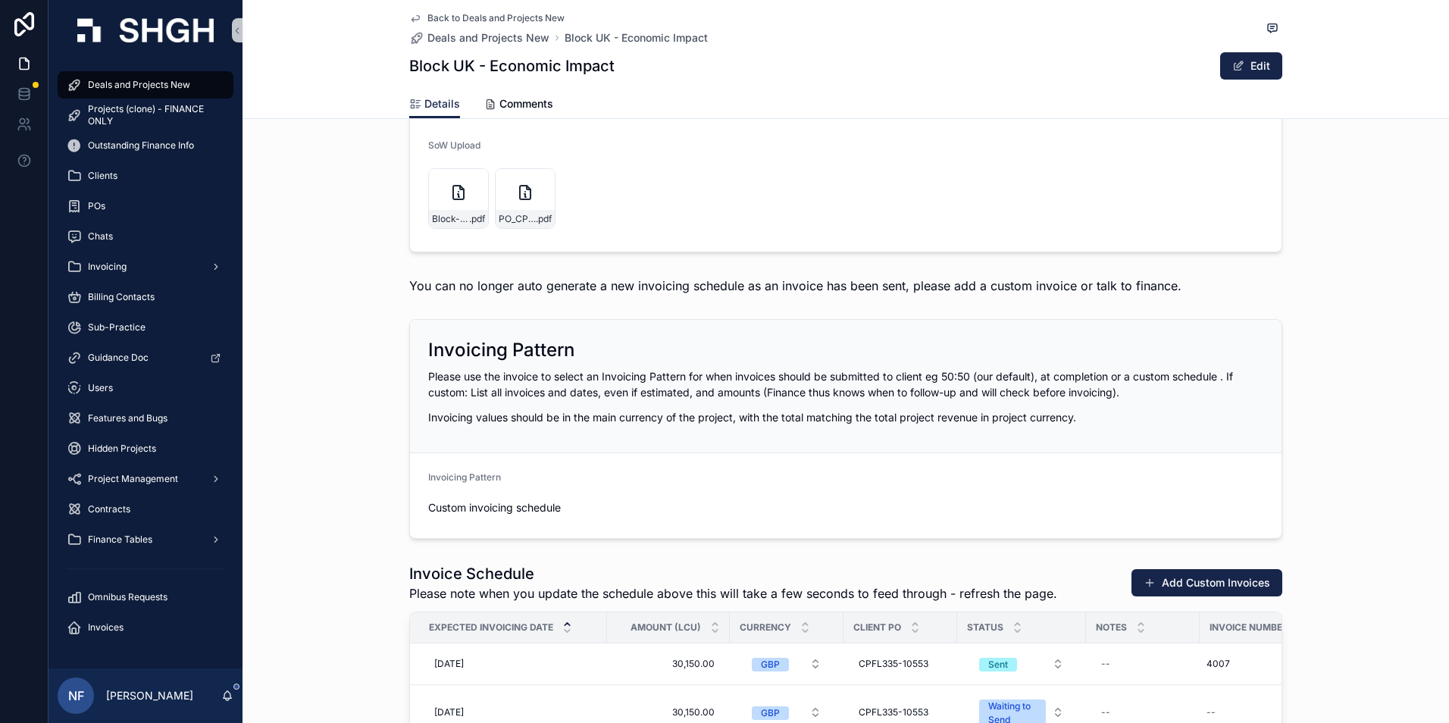
scroll to position [1516, 0]
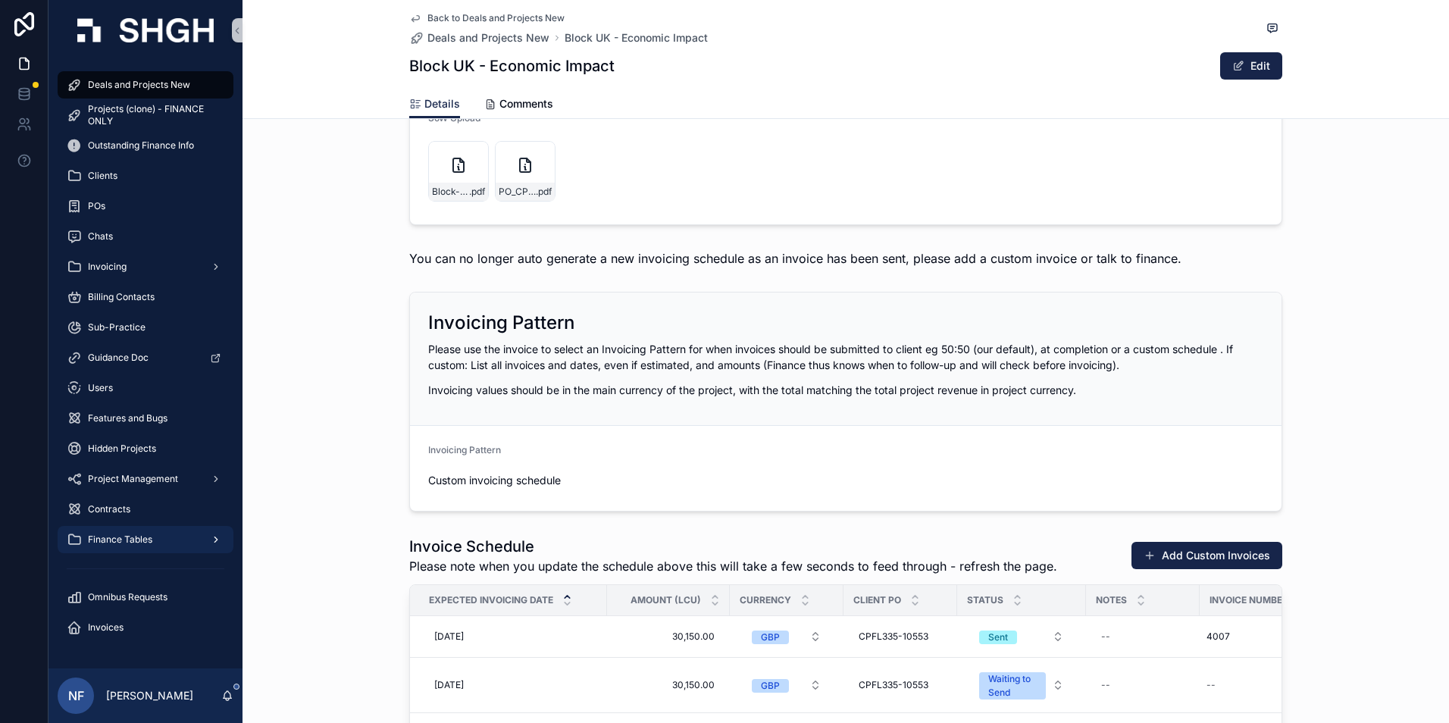
click at [102, 540] on span "Finance Tables" at bounding box center [120, 540] width 64 height 12
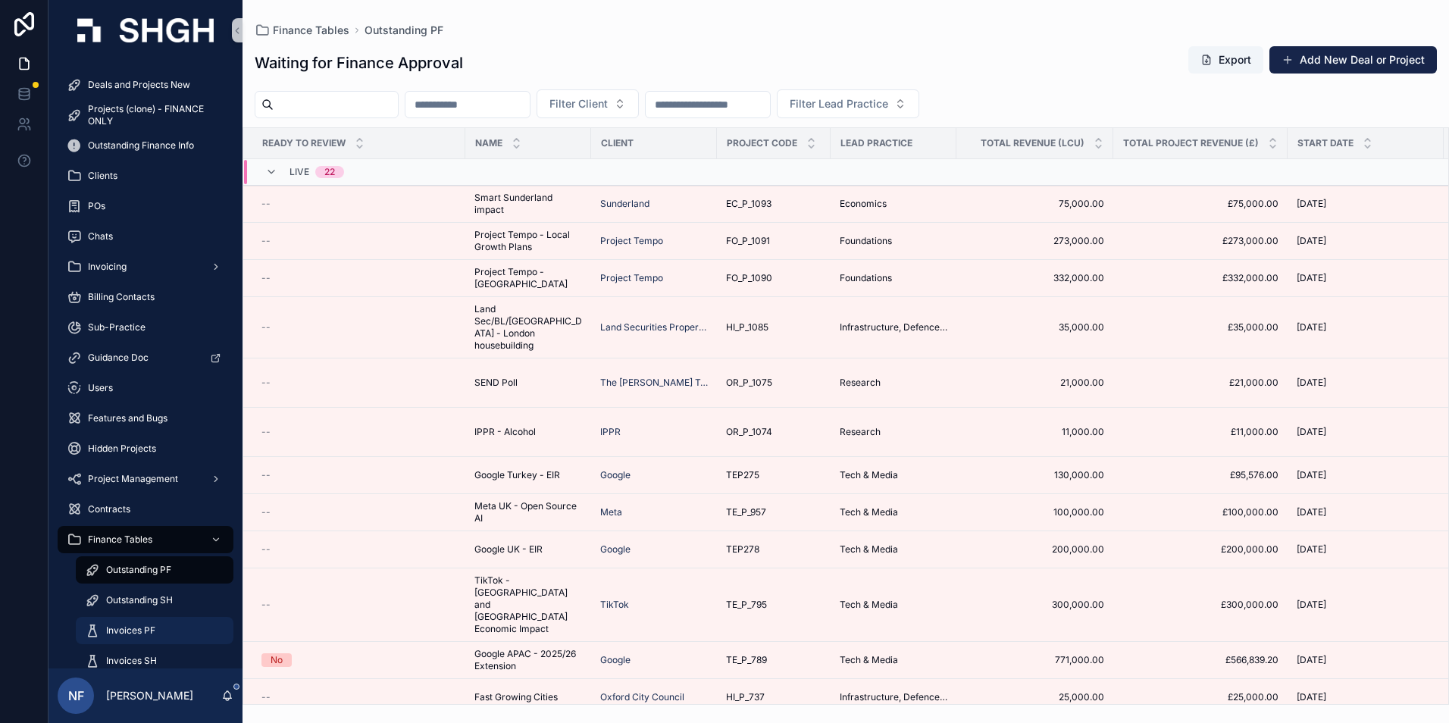
click at [117, 629] on span "Invoices PF" at bounding box center [130, 631] width 49 height 12
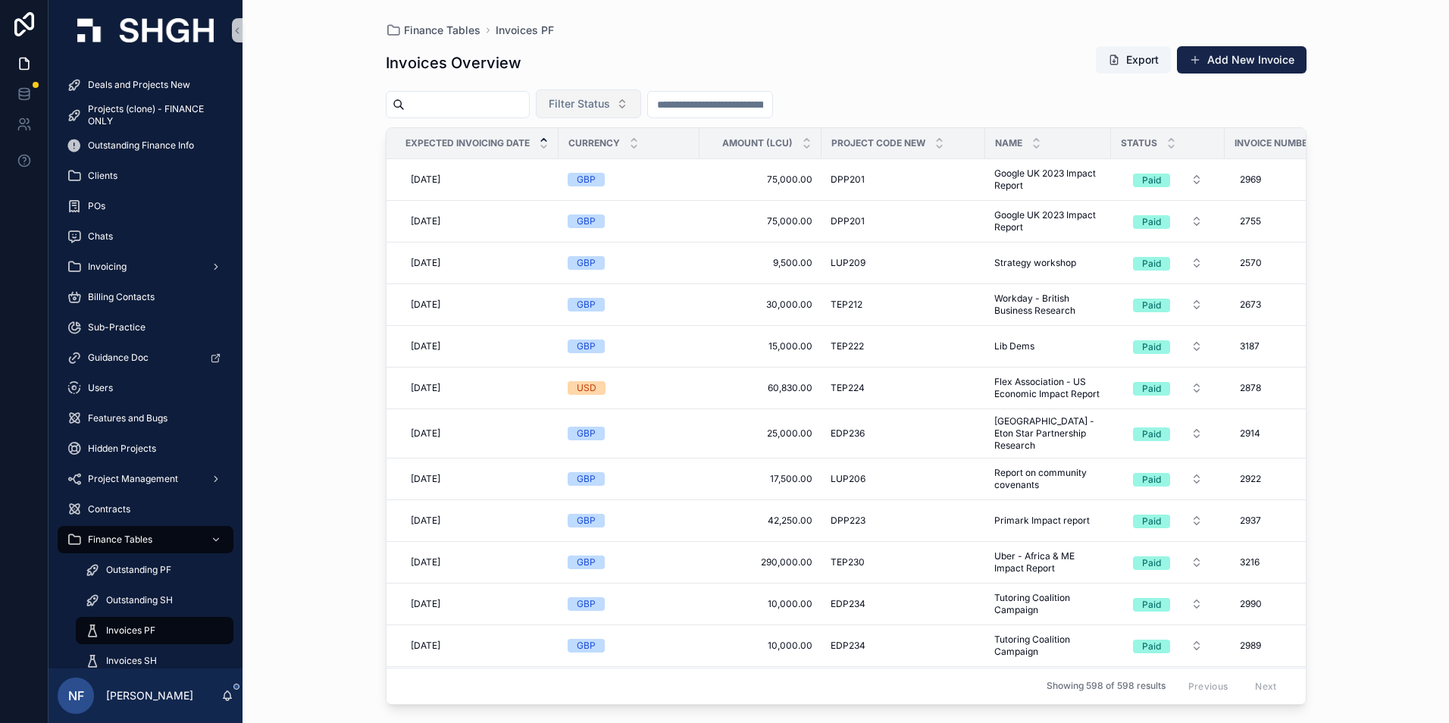
click at [610, 107] on span "Filter Status" at bounding box center [579, 103] width 61 height 15
click at [593, 171] on div "Waiting to Send" at bounding box center [627, 165] width 182 height 24
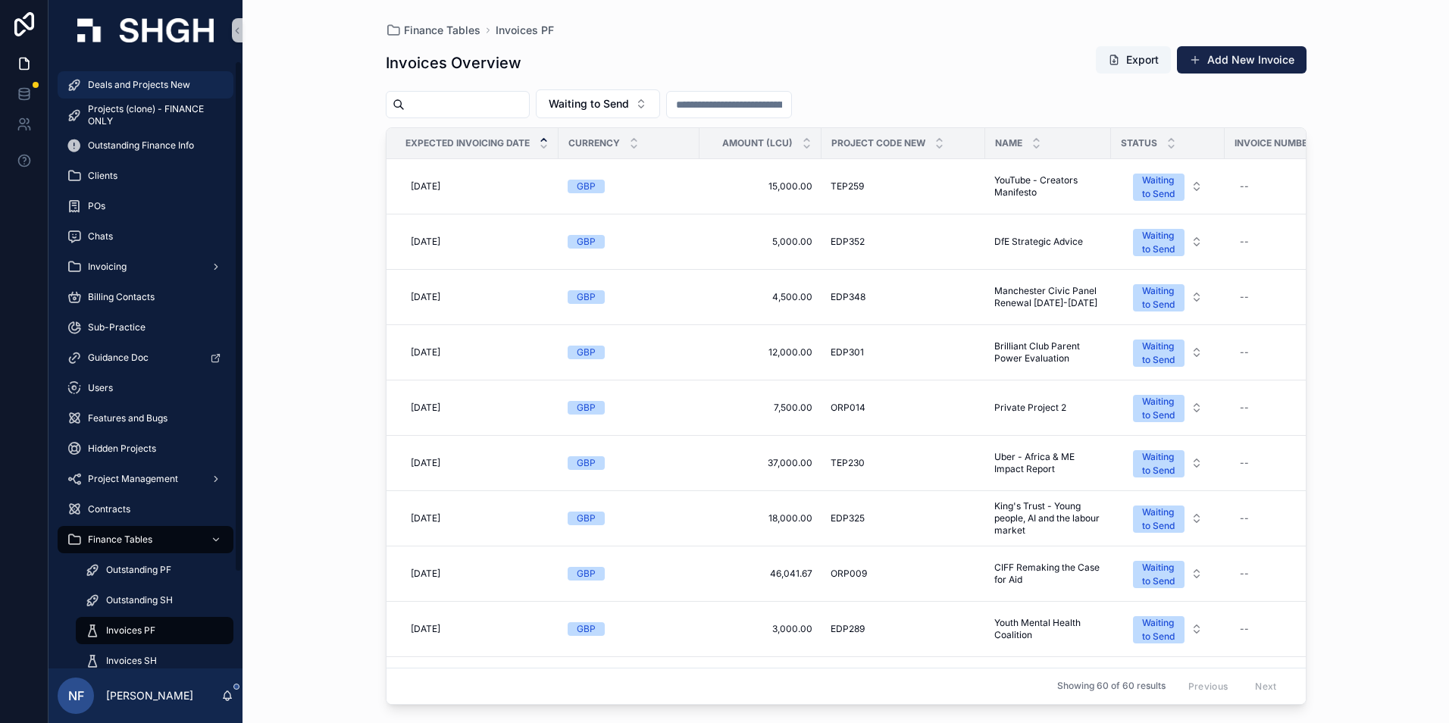
click at [123, 83] on span "Deals and Projects New" at bounding box center [139, 85] width 102 height 12
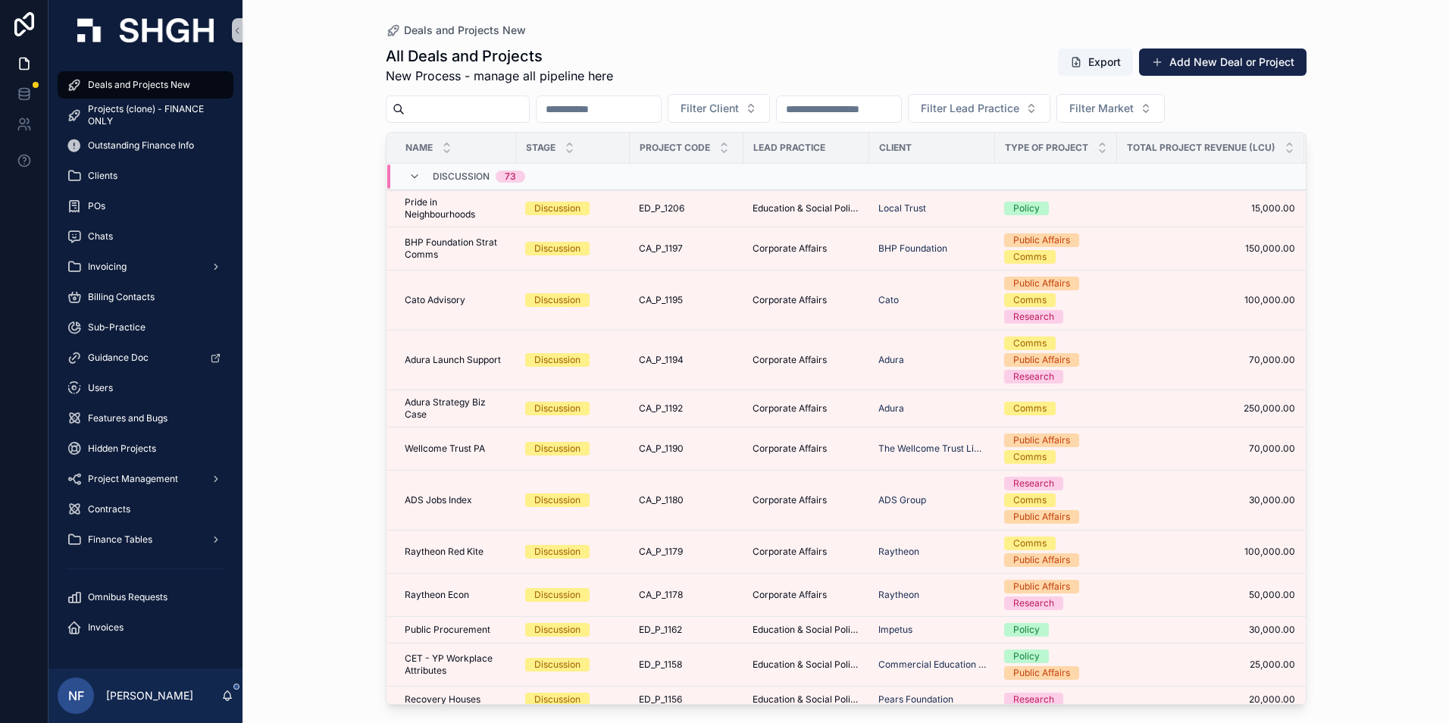
click at [467, 110] on input "scrollable content" at bounding box center [467, 109] width 124 height 21
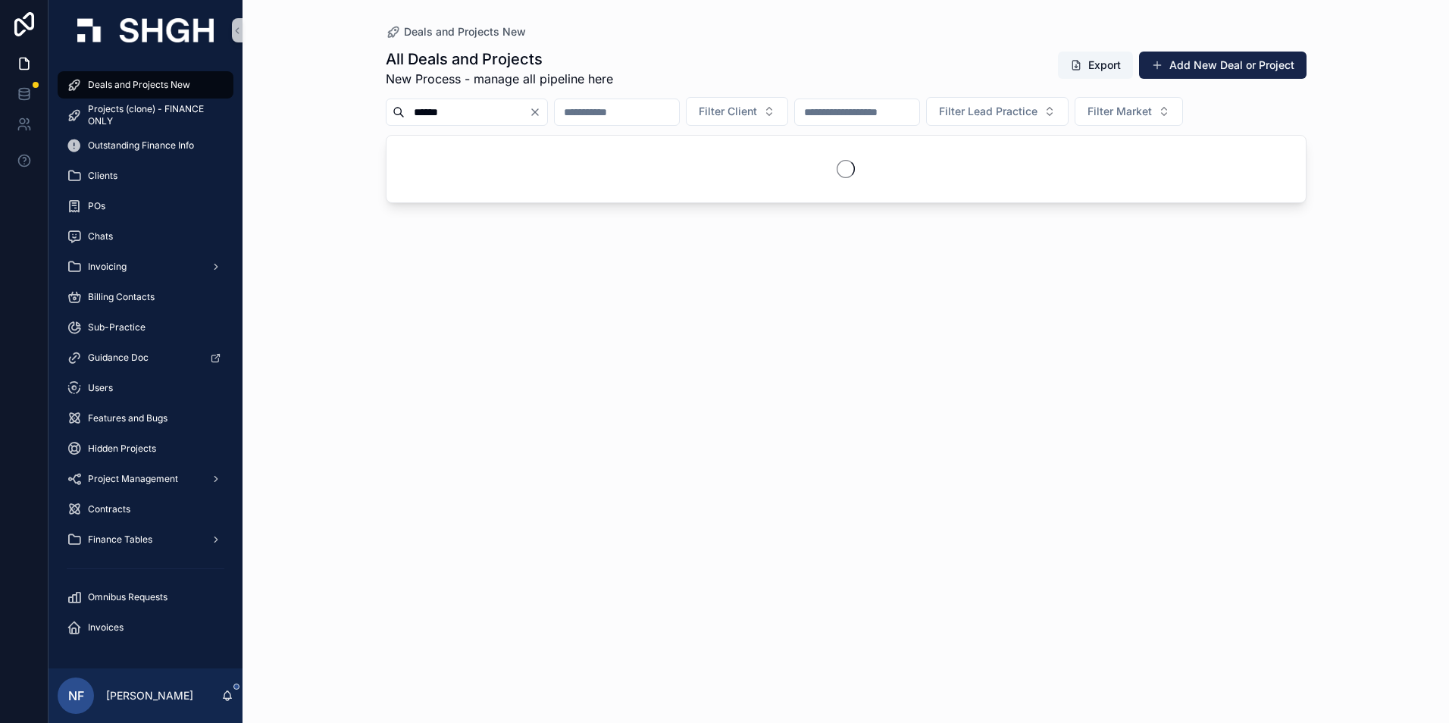
type input "******"
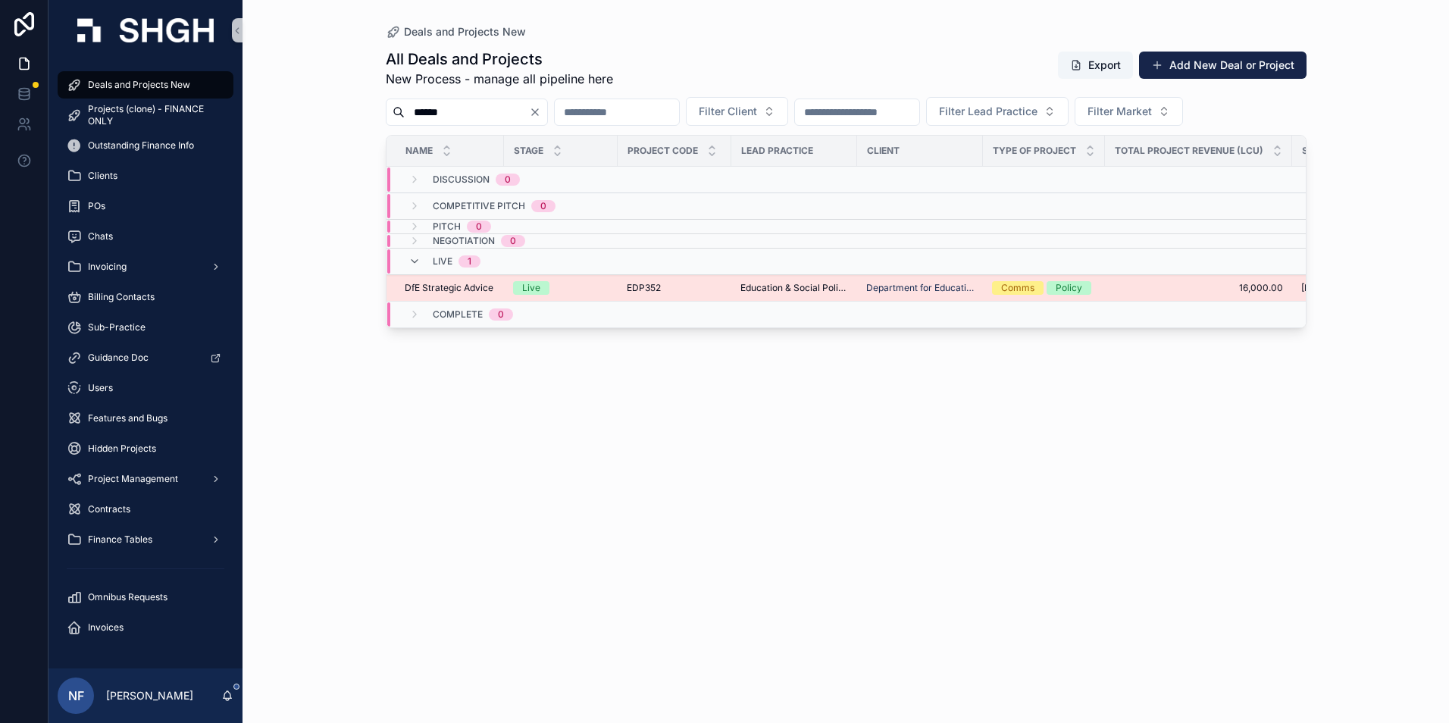
click at [465, 291] on span "DfE Strategic Advice" at bounding box center [449, 288] width 89 height 12
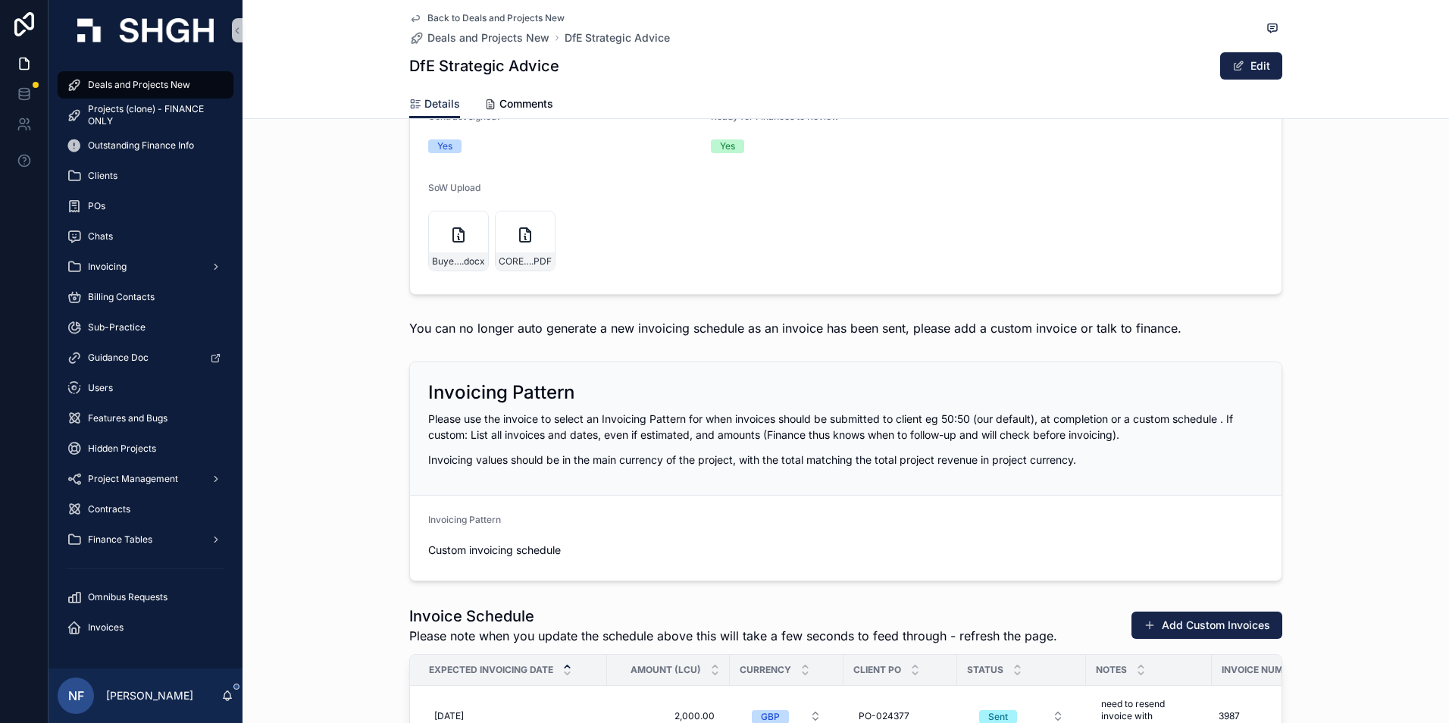
scroll to position [1364, 0]
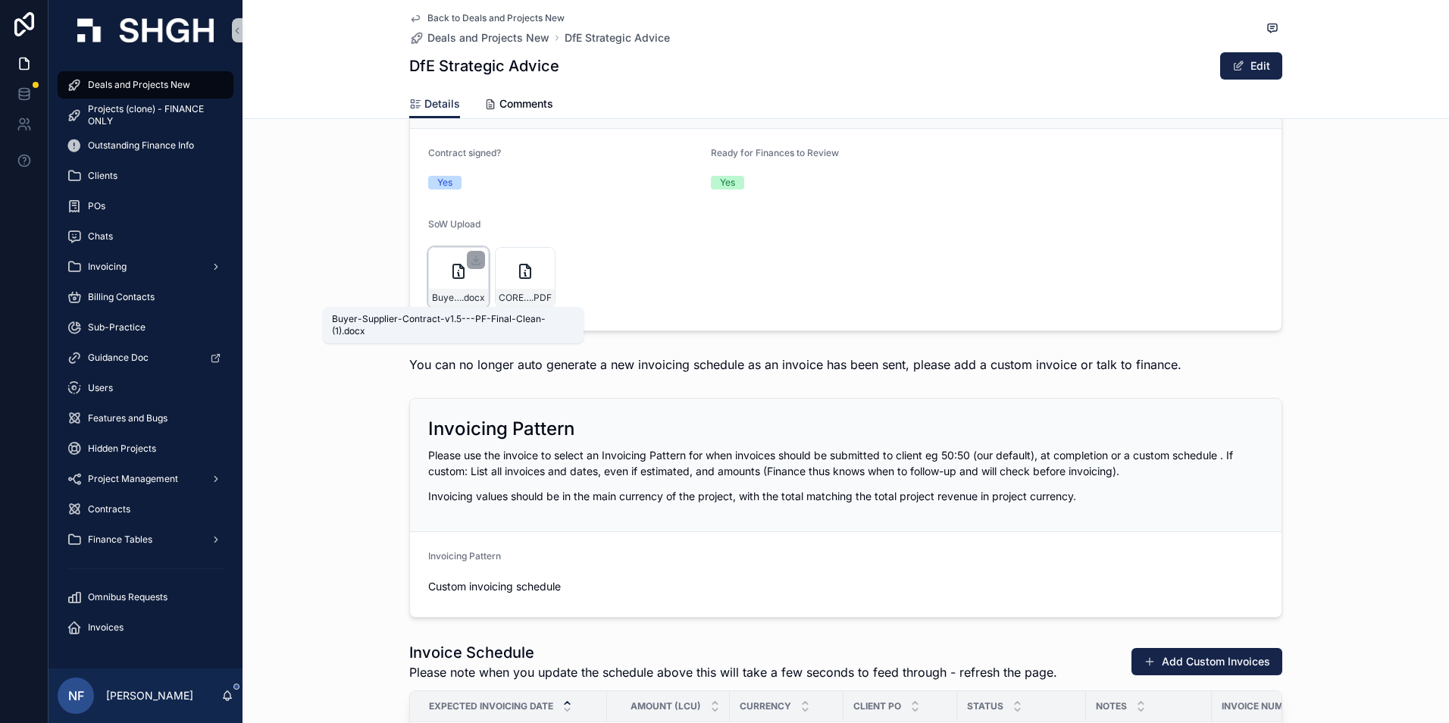
click at [462, 293] on span ".docx" at bounding box center [473, 298] width 23 height 12
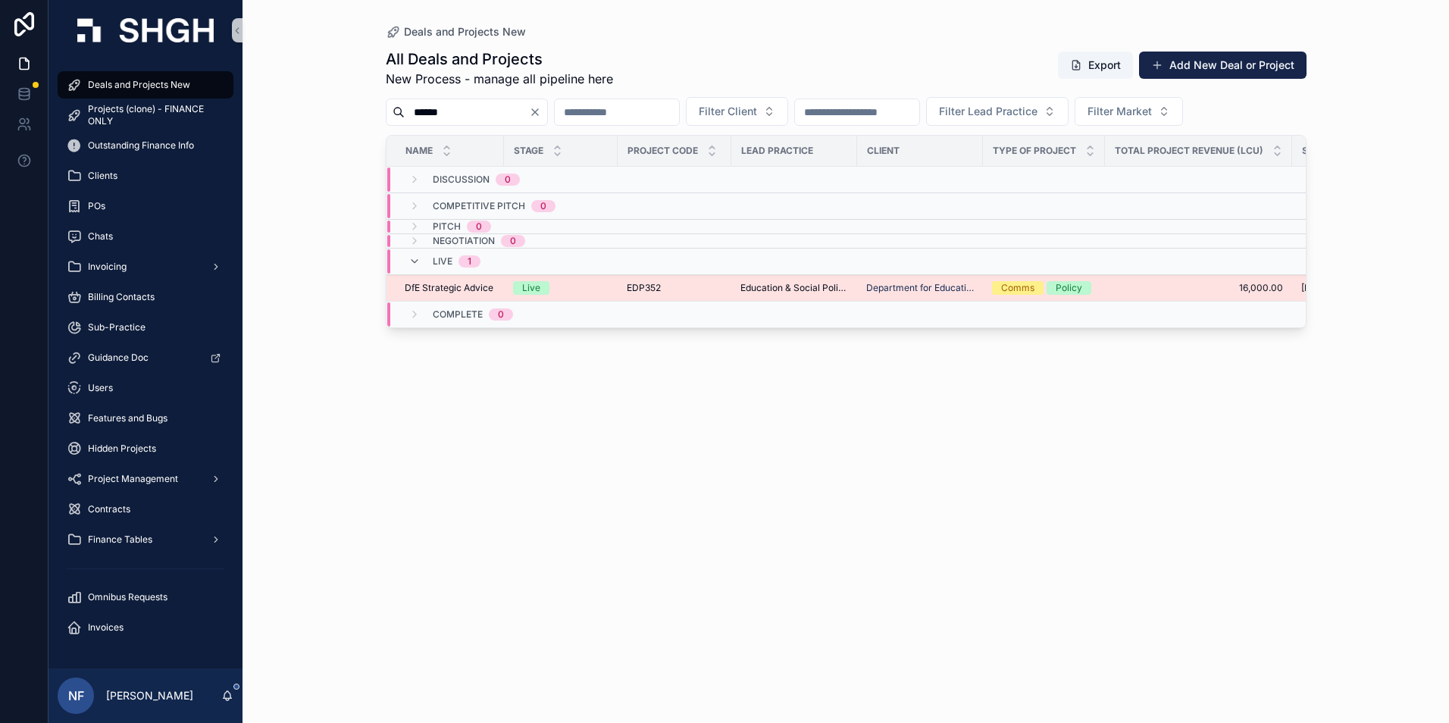
click at [434, 287] on span "DfE Strategic Advice" at bounding box center [449, 288] width 89 height 12
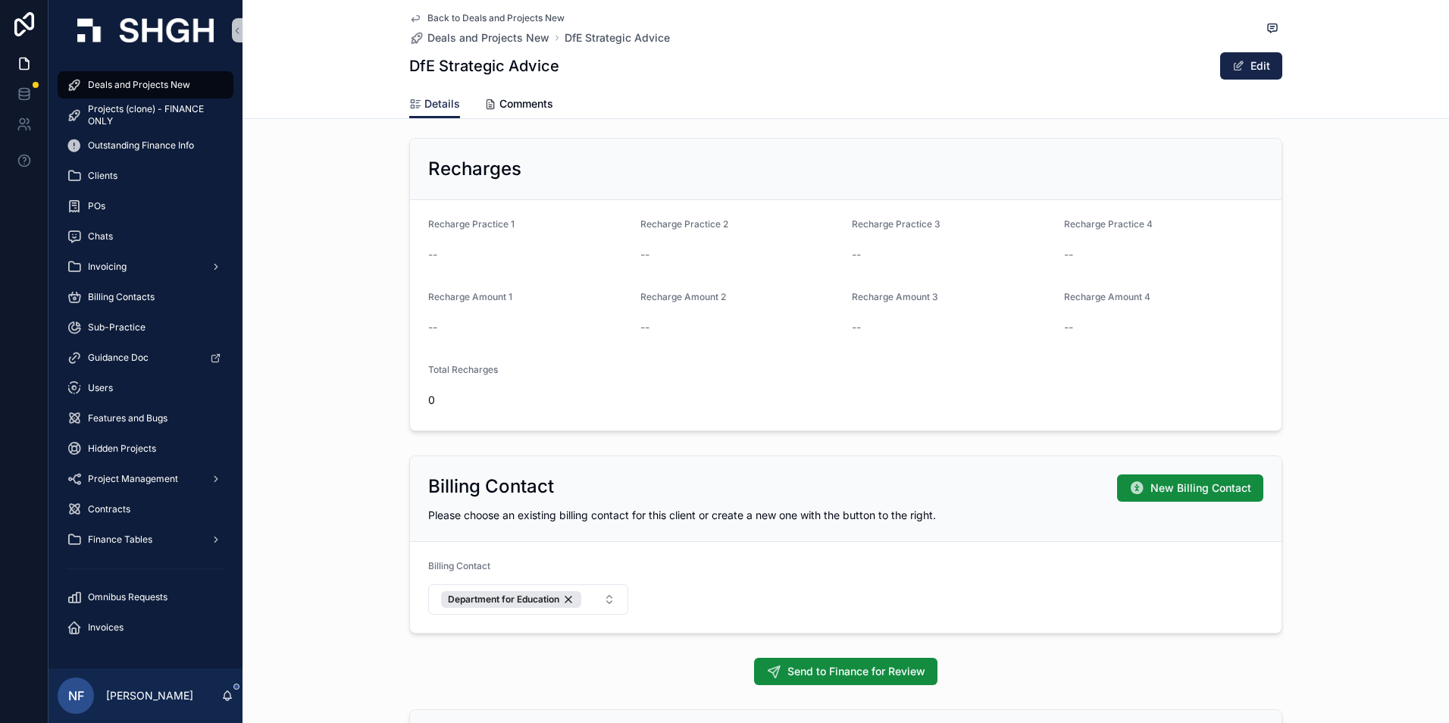
scroll to position [985, 0]
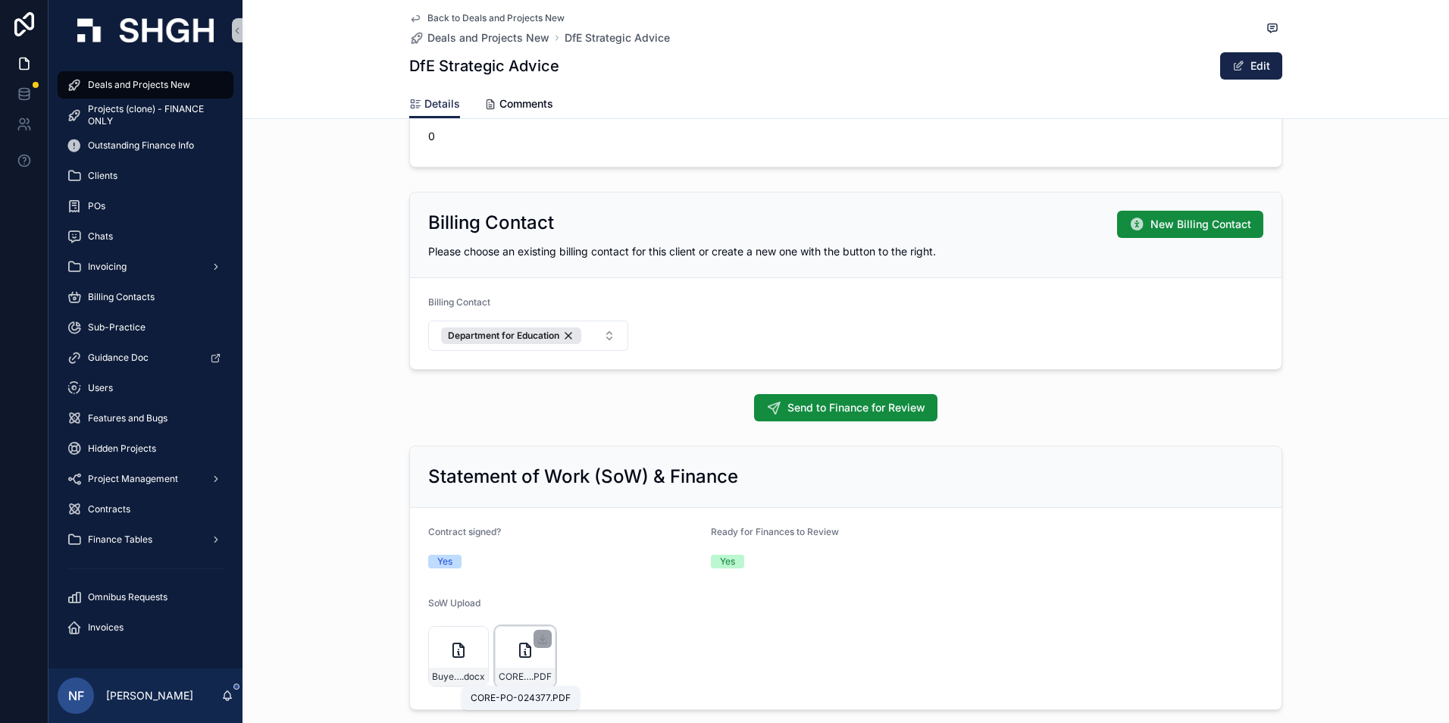
click at [512, 675] on span "CORE-PO-024377" at bounding box center [515, 677] width 33 height 12
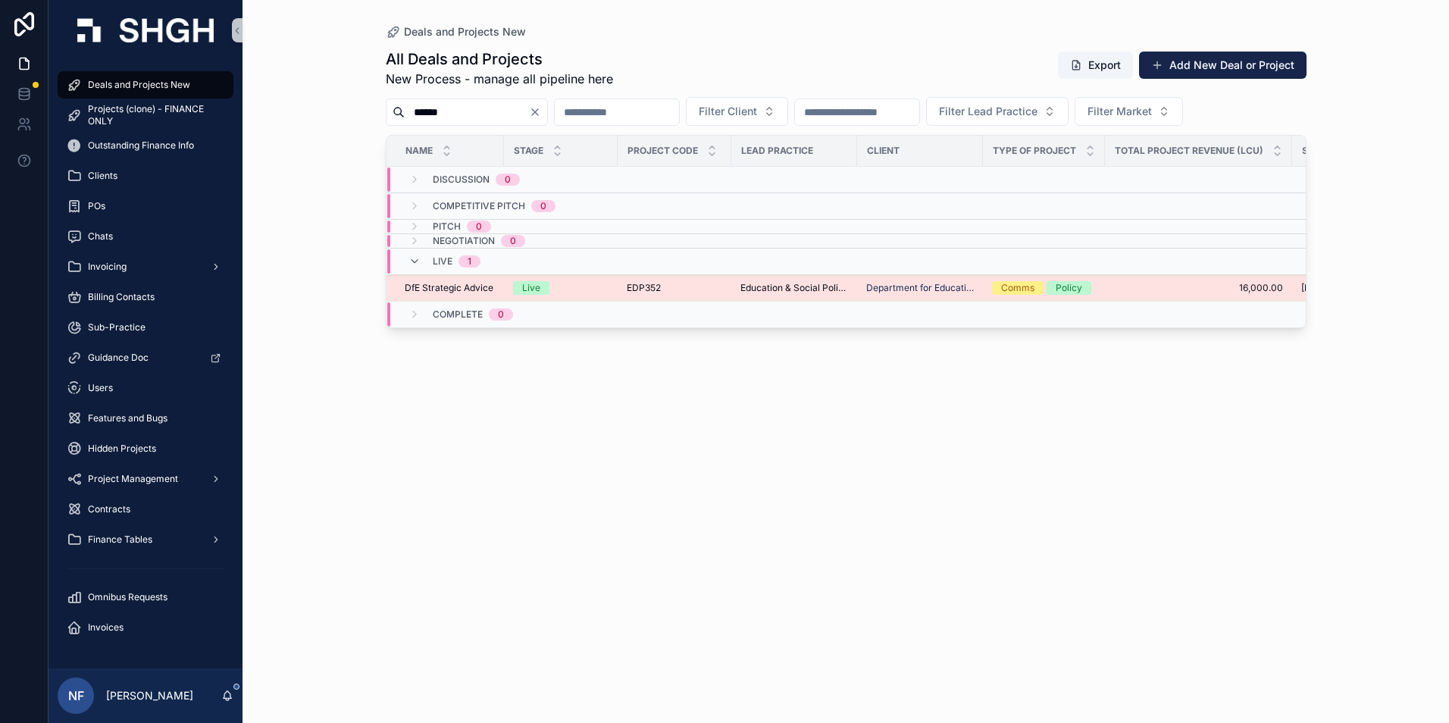
click at [456, 287] on span "DfE Strategic Advice" at bounding box center [449, 288] width 89 height 12
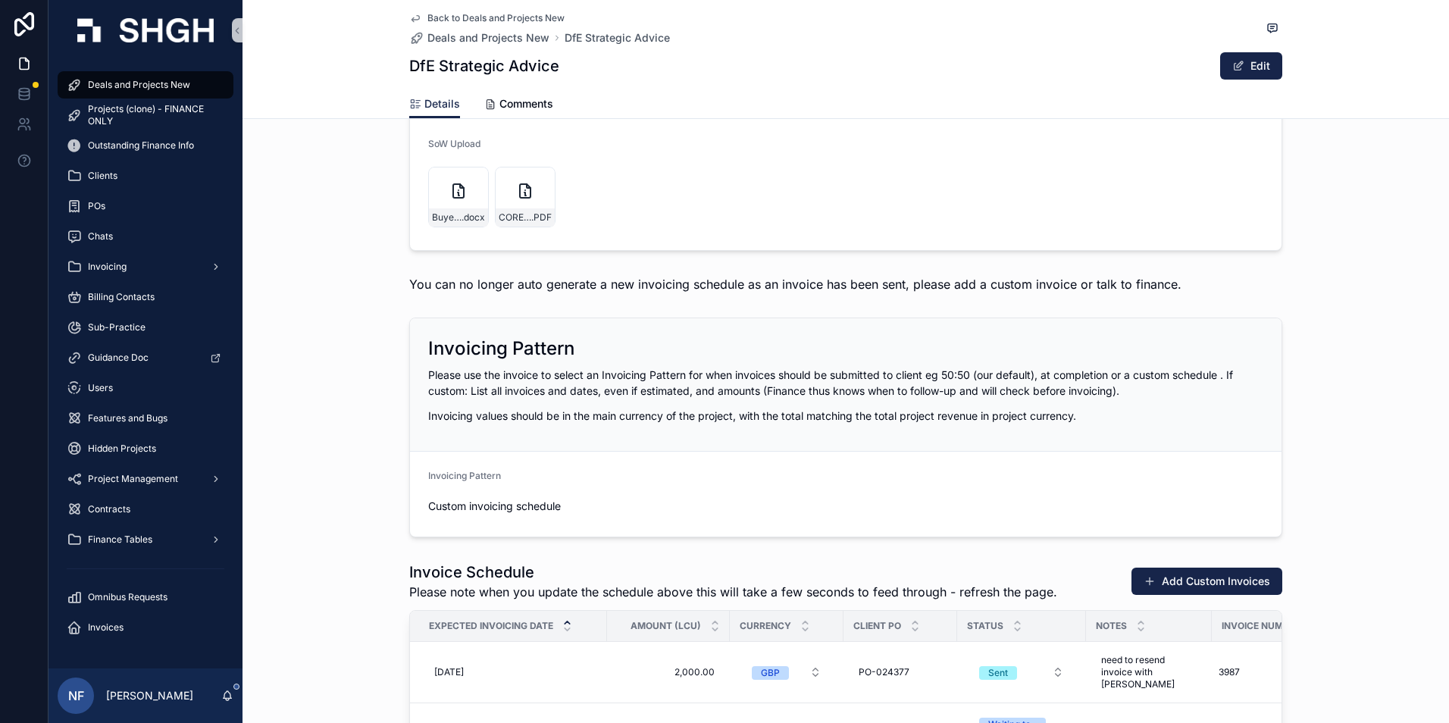
scroll to position [1592, 0]
